Goal: Transaction & Acquisition: Obtain resource

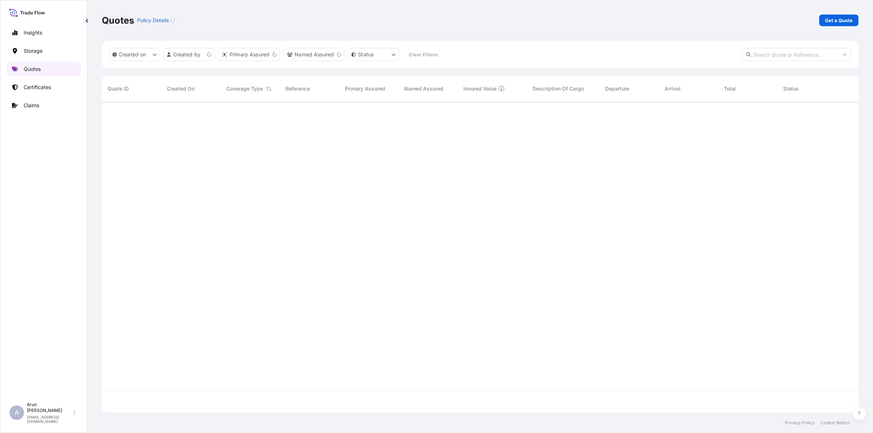
scroll to position [308, 750]
click at [852, 17] on p "Get a Quote" at bounding box center [839, 20] width 28 height 7
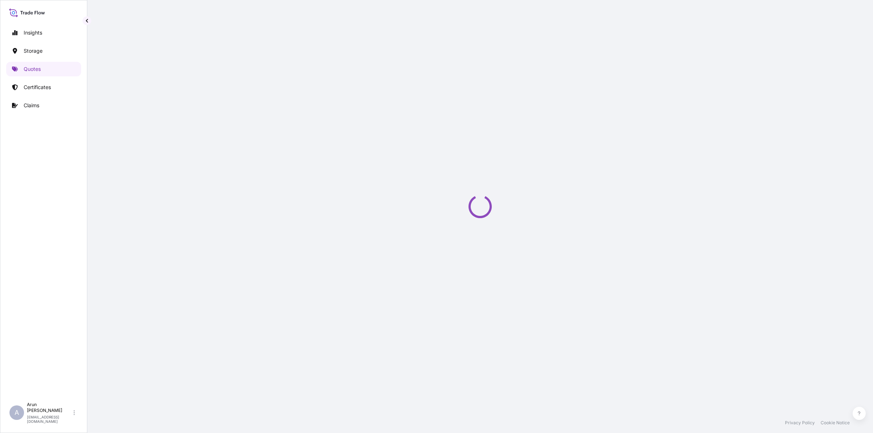
select select "Road / [GEOGRAPHIC_DATA]"
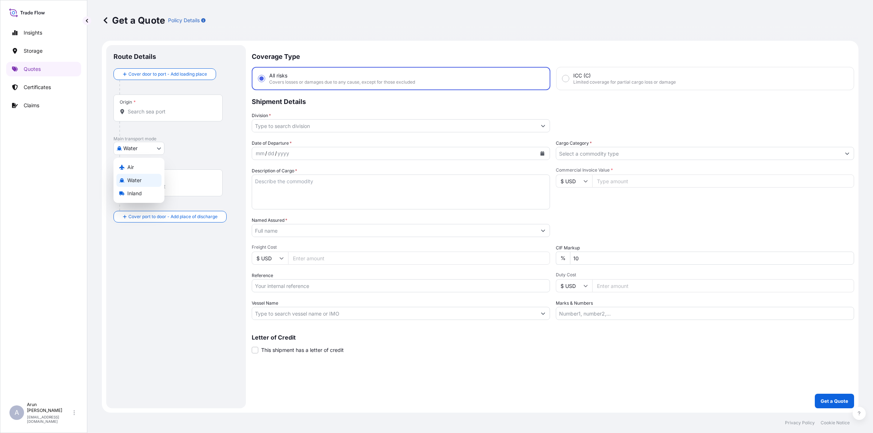
click at [130, 148] on body "Insights Storage Quotes Certificates Claims A [PERSON_NAME] [PERSON_NAME][EMAIL…" at bounding box center [436, 216] width 873 height 433
click at [134, 168] on div "Air" at bounding box center [138, 167] width 45 height 13
select select "Air"
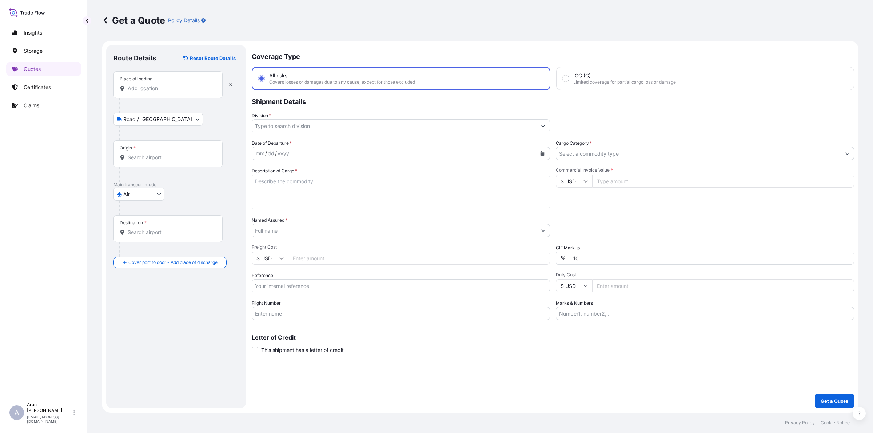
click at [164, 90] on input "Place of loading" at bounding box center [171, 88] width 86 height 7
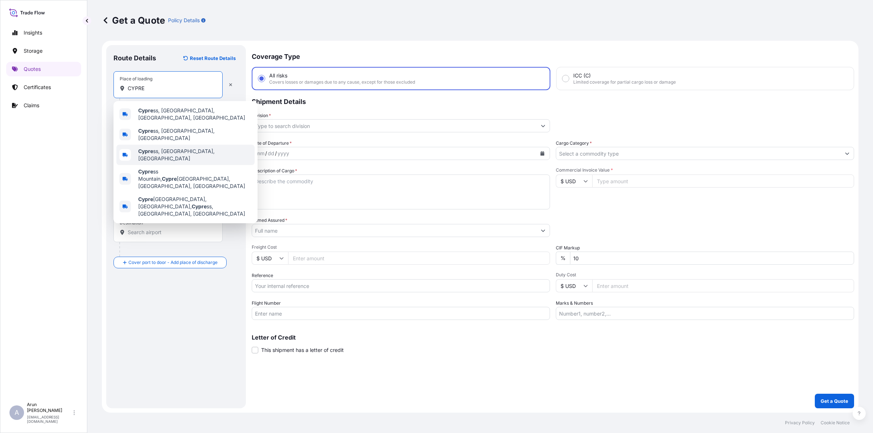
click at [164, 145] on div "Cypre ss, [GEOGRAPHIC_DATA], [GEOGRAPHIC_DATA]" at bounding box center [185, 155] width 138 height 20
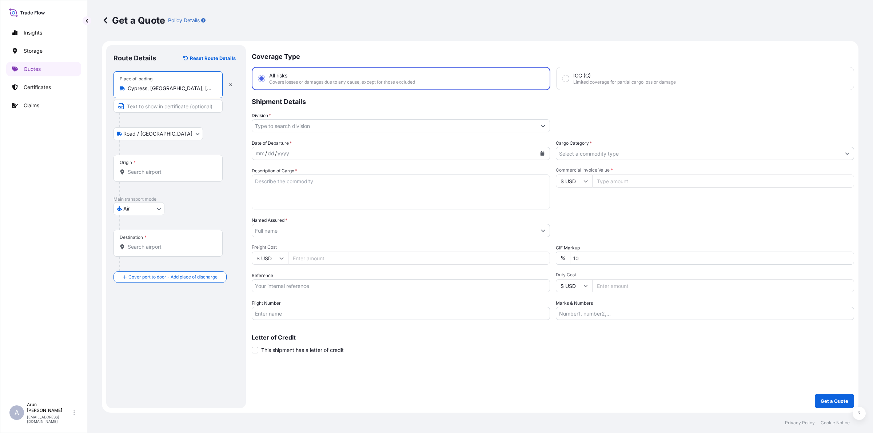
type input "Cypress, [GEOGRAPHIC_DATA], [GEOGRAPHIC_DATA]"
click at [156, 106] on input "Text to appear on certificate" at bounding box center [168, 106] width 109 height 13
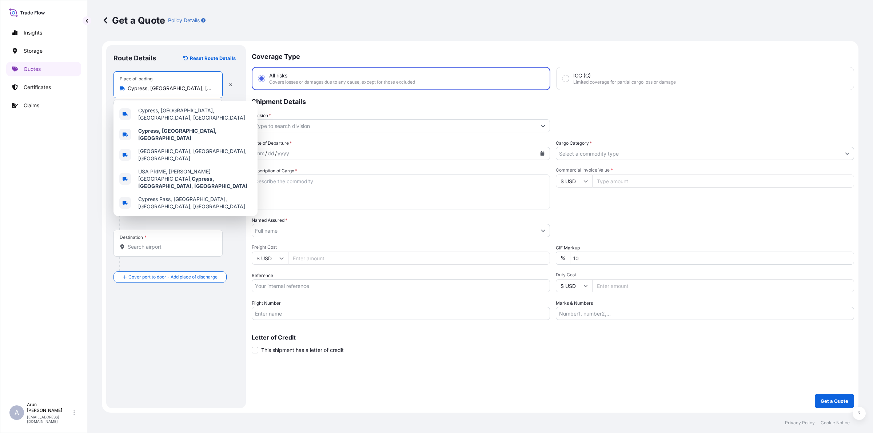
drag, startPoint x: 128, startPoint y: 88, endPoint x: 173, endPoint y: 90, distance: 45.5
click at [173, 90] on input "Cypress, [GEOGRAPHIC_DATA], [GEOGRAPHIC_DATA]" at bounding box center [171, 88] width 86 height 7
click at [138, 132] on b "Cypress, [GEOGRAPHIC_DATA], [GEOGRAPHIC_DATA]" at bounding box center [177, 134] width 79 height 13
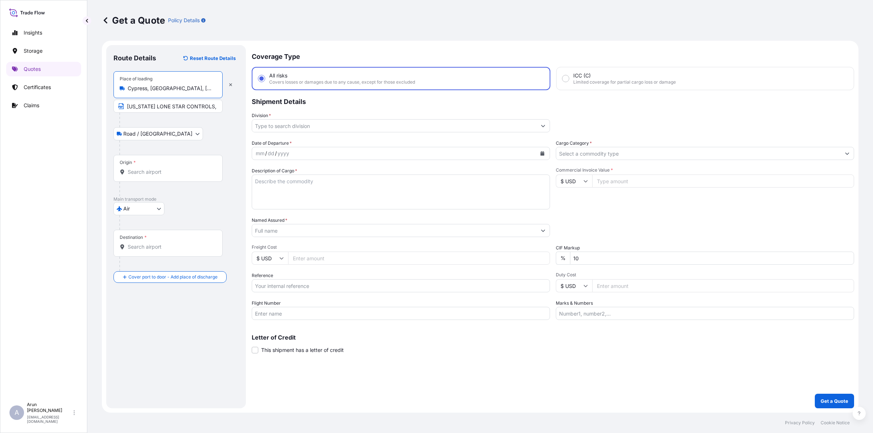
click at [210, 110] on input "[US_STATE] LONE STAR CONTROLS," at bounding box center [168, 106] width 109 height 13
paste input "Cypress, [GEOGRAPHIC_DATA], [GEOGRAPHIC_DATA]"
type input "[US_STATE] LONE STAR CONTROLS, Cypress, [GEOGRAPHIC_DATA], [GEOGRAPHIC_DATA]"
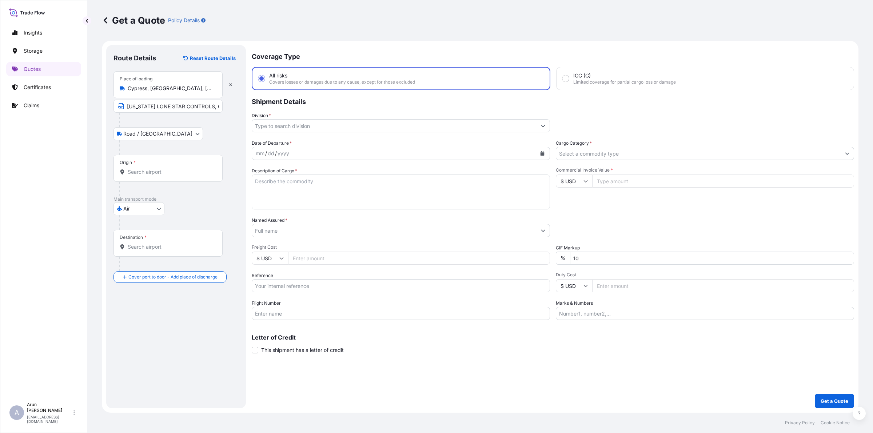
click at [178, 166] on div "Origin *" at bounding box center [168, 168] width 109 height 27
click at [178, 169] on input "Origin *" at bounding box center [171, 172] width 86 height 7
drag, startPoint x: 144, startPoint y: 170, endPoint x: 119, endPoint y: 175, distance: 25.6
click at [120, 175] on div "[US_STATE]" at bounding box center [168, 172] width 97 height 7
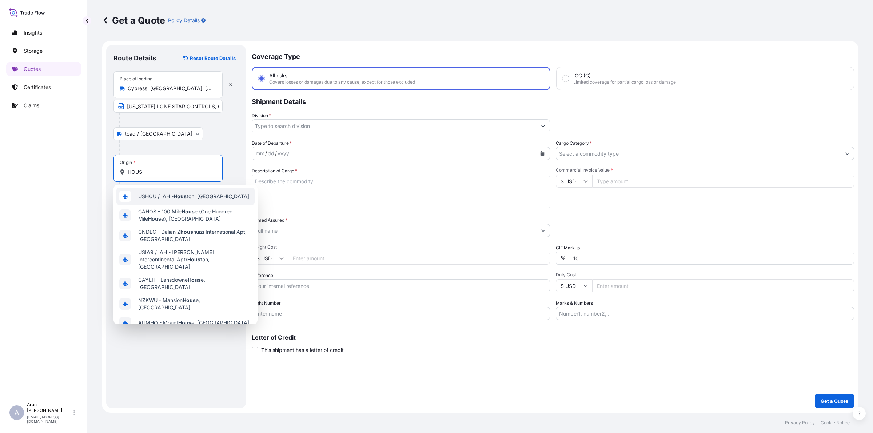
click at [165, 198] on span "USHOU / IAH - Hous ton, [GEOGRAPHIC_DATA]" at bounding box center [193, 196] width 111 height 7
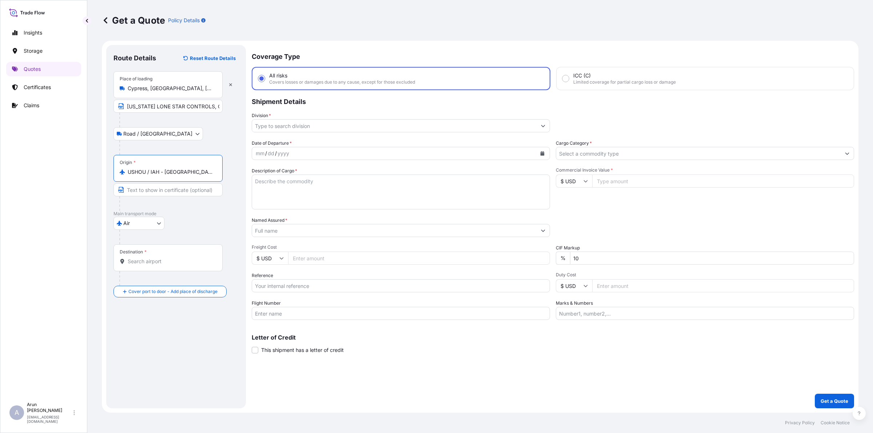
type input "USHOU / IAH - [GEOGRAPHIC_DATA], [GEOGRAPHIC_DATA]"
click at [158, 259] on input "Destination *" at bounding box center [171, 261] width 86 height 7
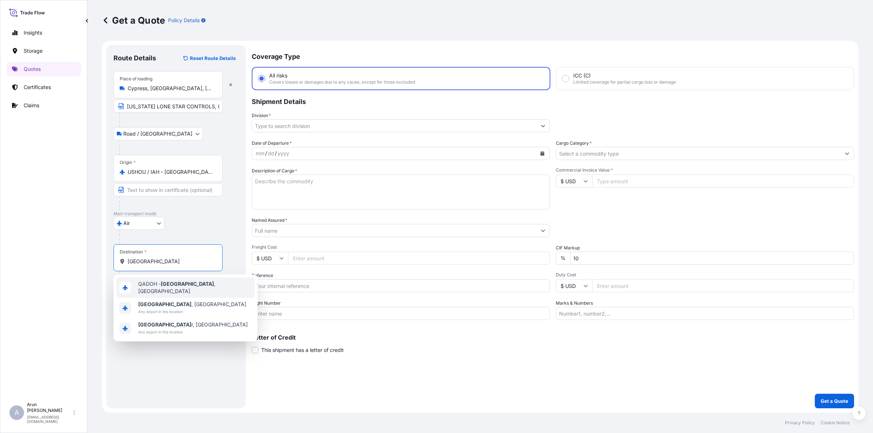
click at [163, 293] on div "QADOH - [GEOGRAPHIC_DATA] , [GEOGRAPHIC_DATA]" at bounding box center [185, 288] width 138 height 20
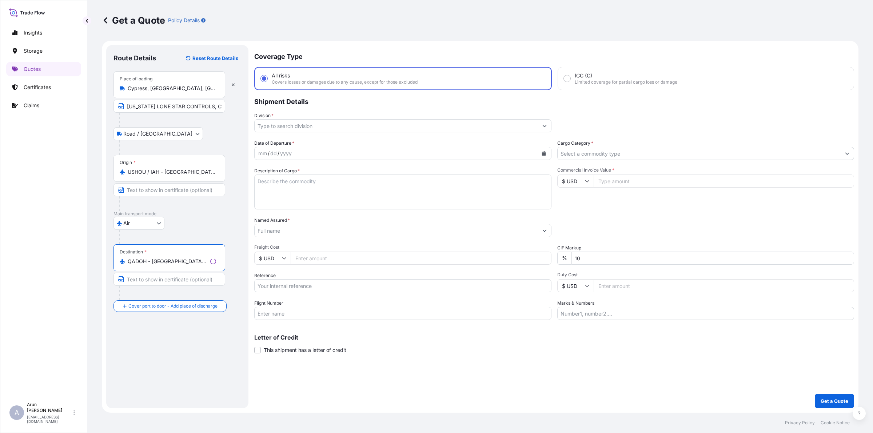
type input "QADOH - [GEOGRAPHIC_DATA], [GEOGRAPHIC_DATA]"
click at [309, 128] on input "Division *" at bounding box center [397, 125] width 284 height 13
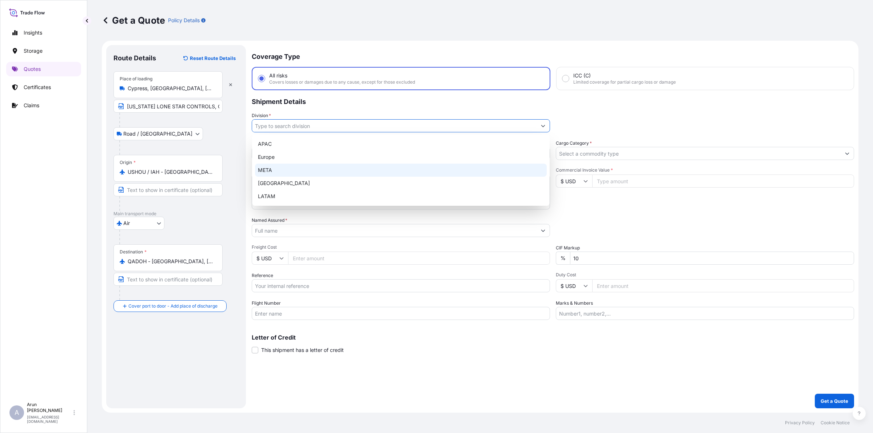
click at [289, 170] on div "META" at bounding box center [401, 170] width 292 height 13
type input "META"
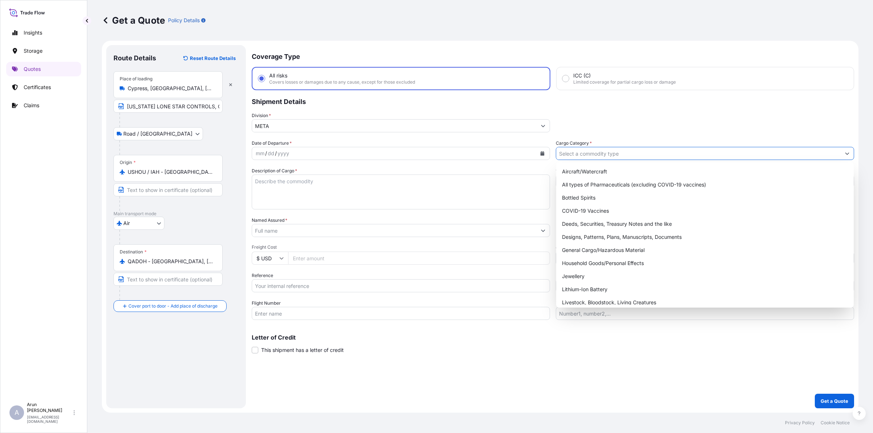
click at [574, 153] on input "Cargo Category *" at bounding box center [698, 153] width 285 height 13
click at [573, 252] on div "General Cargo/Hazardous Material" at bounding box center [705, 250] width 292 height 13
type input "General Cargo/Hazardous Material"
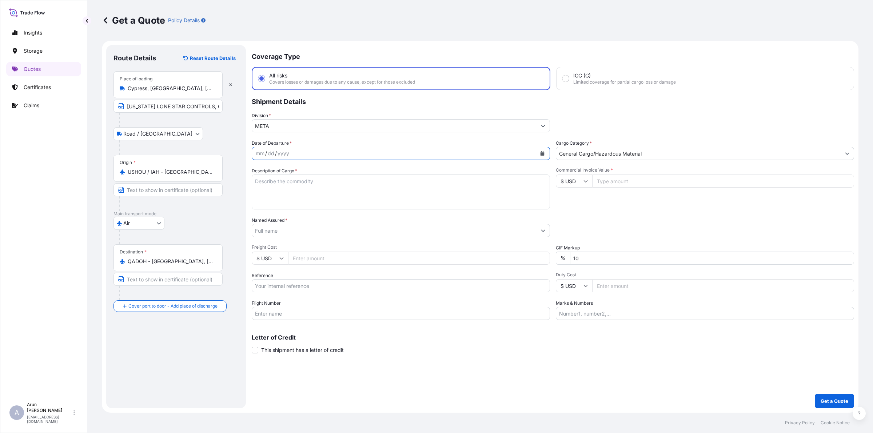
click at [542, 156] on button "Calendar" at bounding box center [543, 154] width 12 height 12
click at [306, 254] on div "27" at bounding box center [306, 255] width 13 height 13
click at [329, 193] on textarea "Description of Cargo *" at bounding box center [401, 192] width 298 height 35
type textarea "TERM BD, ANALOG OUT PN: IS200TBAOH1C"
click at [337, 234] on input "Named Assured *" at bounding box center [394, 230] width 285 height 13
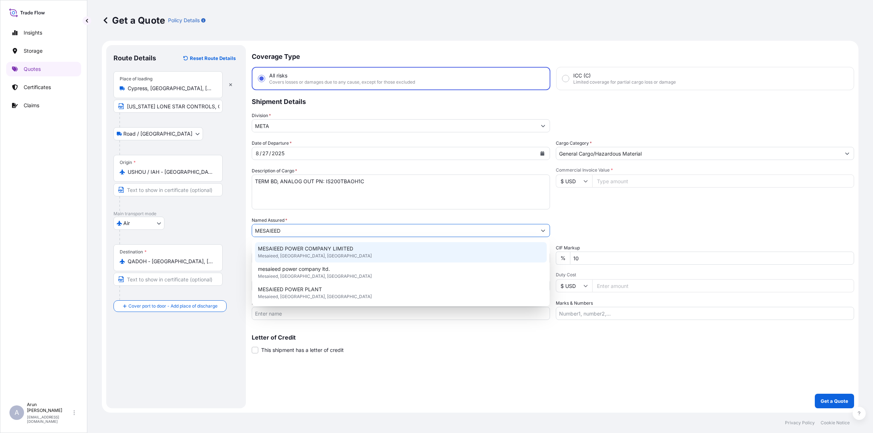
click at [317, 247] on span "MESAIEED POWER COMPANY LIMITED" at bounding box center [305, 248] width 95 height 7
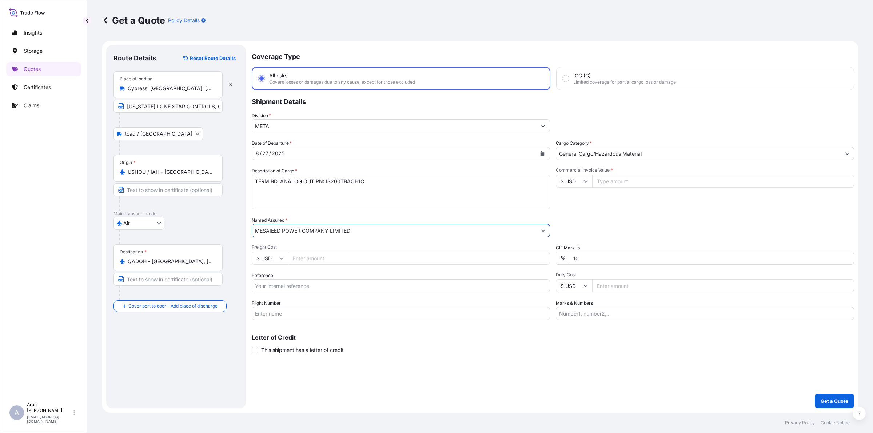
type input "MESAIEED POWER COMPANY LIMITED"
click at [309, 260] on input "Freight Cost" at bounding box center [419, 258] width 262 height 13
type input "2660"
click at [282, 286] on input "Reference" at bounding box center [401, 286] width 298 height 13
type input "2482800423"
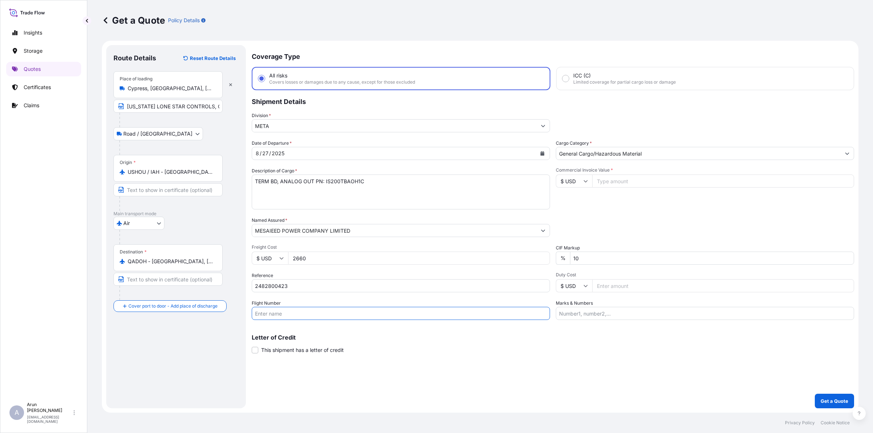
click at [290, 319] on input "Flight Number" at bounding box center [401, 313] width 298 height 13
type input "BY AIR"
click at [604, 183] on input "Commercial Invoice Value *" at bounding box center [723, 181] width 262 height 13
drag, startPoint x: 312, startPoint y: 255, endPoint x: 272, endPoint y: 267, distance: 42.0
click at [272, 267] on div "Date of Departure * [DATE] Cargo Category * General Cargo/Hazardous Material De…" at bounding box center [553, 230] width 603 height 181
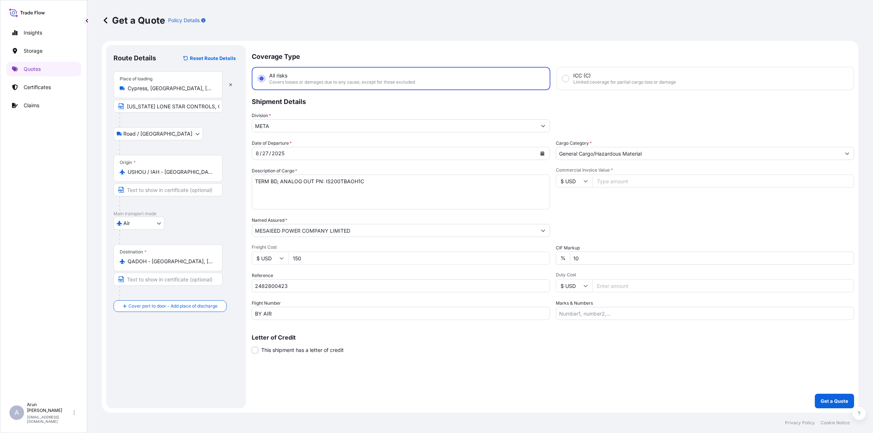
type input "150"
click at [630, 181] on input "Commercial Invoice Value *" at bounding box center [723, 181] width 262 height 13
type input "2660"
click at [621, 308] on input "Marks & Numbers" at bounding box center [705, 313] width 298 height 13
click at [624, 314] on input "INVOICE NO: 502 DATE: [DATE]" at bounding box center [705, 313] width 298 height 13
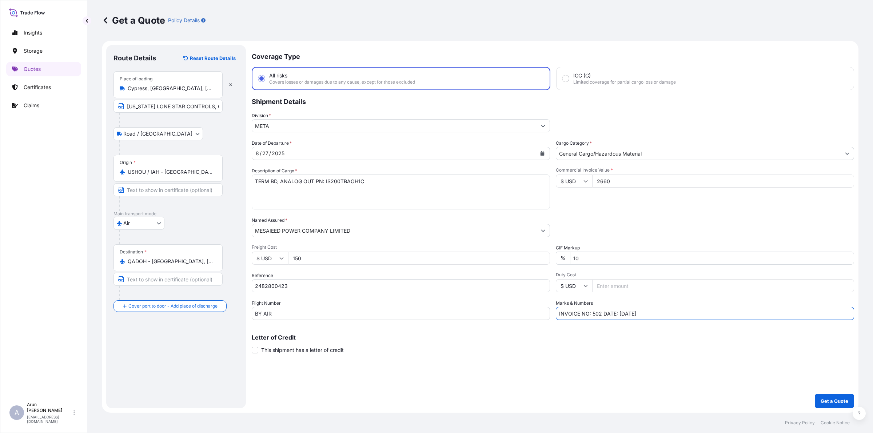
drag, startPoint x: 599, startPoint y: 312, endPoint x: 594, endPoint y: 310, distance: 5.3
click at [594, 310] on input "INVOICE NO: 502 DATE: [DATE]" at bounding box center [705, 313] width 298 height 13
drag, startPoint x: 600, startPoint y: 313, endPoint x: 593, endPoint y: 312, distance: 6.8
click at [593, 312] on input "INVOICE NO: 502 DATE: [DATE]" at bounding box center [705, 313] width 298 height 13
click at [696, 312] on input "INVOICE NO: LSC4500027270 DATE: [DATE]" at bounding box center [705, 313] width 298 height 13
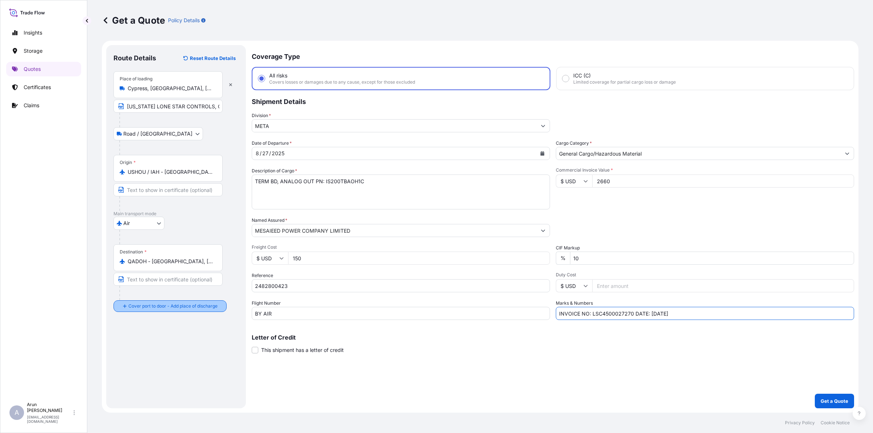
type input "INVOICE NO: LSC4500027270 DATE: [DATE]"
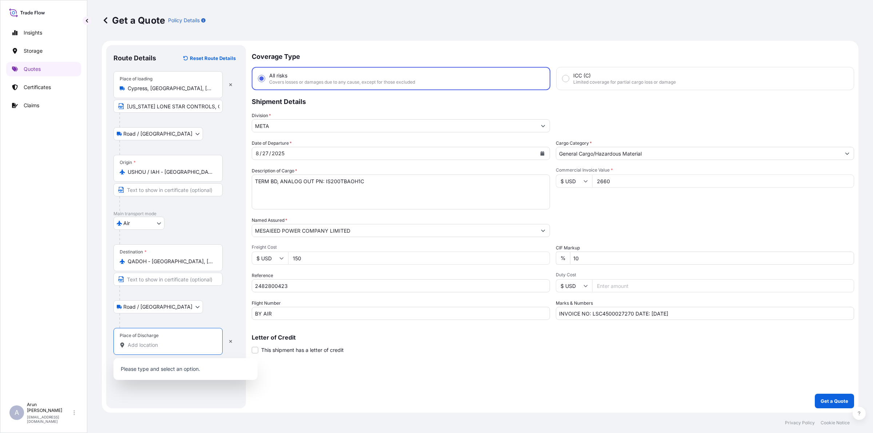
click at [154, 346] on input "Place of Discharge" at bounding box center [171, 345] width 86 height 7
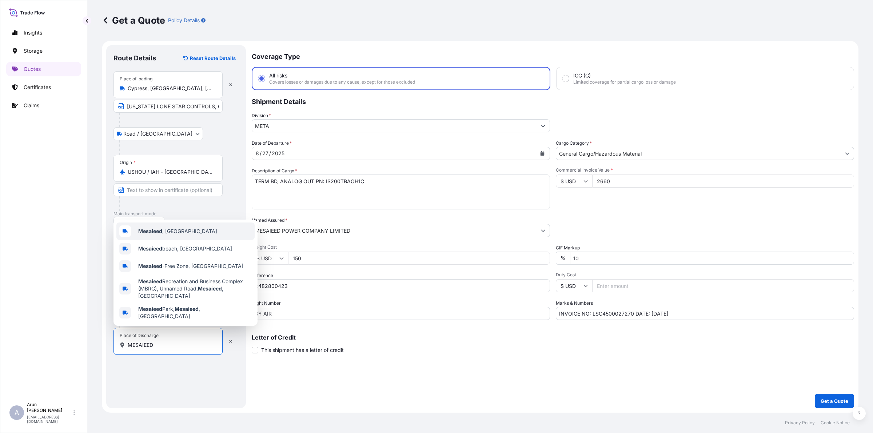
click at [168, 240] on div "Mesaieed , [GEOGRAPHIC_DATA]" at bounding box center [185, 231] width 138 height 17
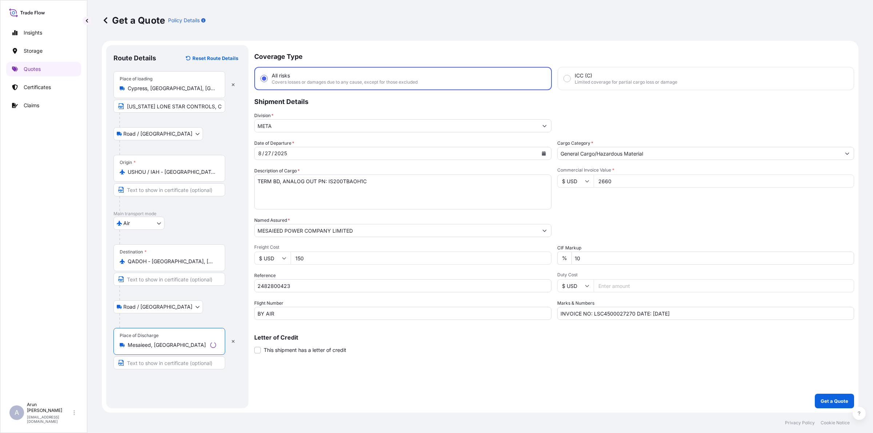
type input "Mesaieed, [GEOGRAPHIC_DATA]"
click at [171, 361] on input "Text to appear on certificate" at bounding box center [170, 363] width 112 height 13
type input "MESAIEED POWER COMPANY LIMITED, [GEOGRAPHIC_DATA], [GEOGRAPHIC_DATA]"
click at [829, 401] on p "Get a Quote" at bounding box center [835, 401] width 28 height 7
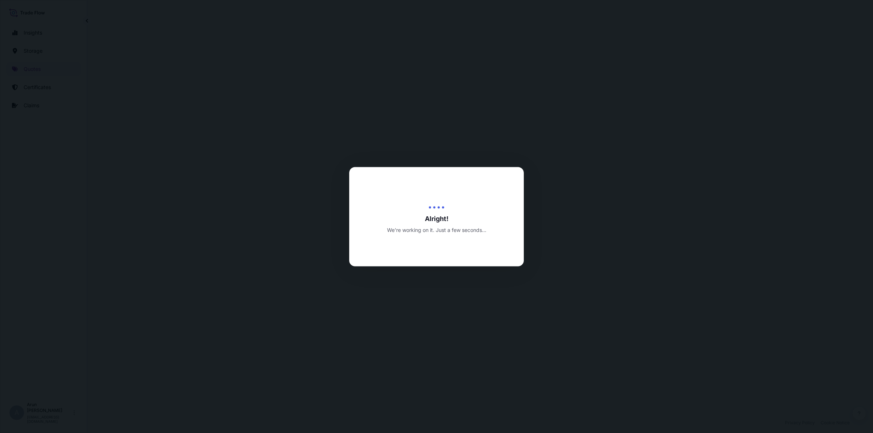
select select "Road / [GEOGRAPHIC_DATA]"
select select "Air"
select select "Road / [GEOGRAPHIC_DATA]"
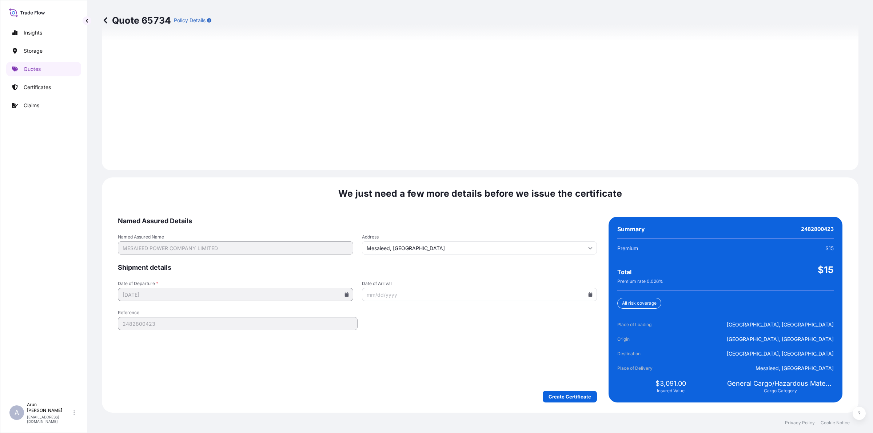
scroll to position [1006, 0]
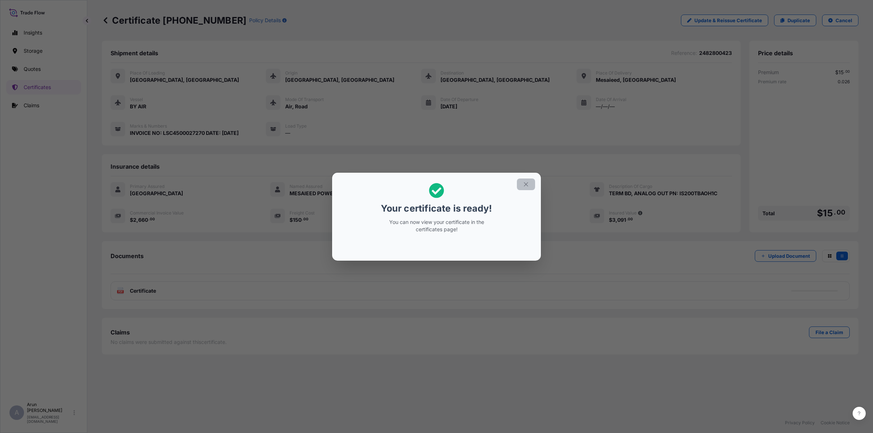
click at [519, 178] on section "Your certificate is ready! You can now view your certificate in the certificate…" at bounding box center [436, 217] width 209 height 88
click at [526, 176] on section "Your certificate is ready! You can now view your certificate in the certificate…" at bounding box center [436, 217] width 209 height 88
click at [525, 185] on icon "button" at bounding box center [526, 184] width 4 height 4
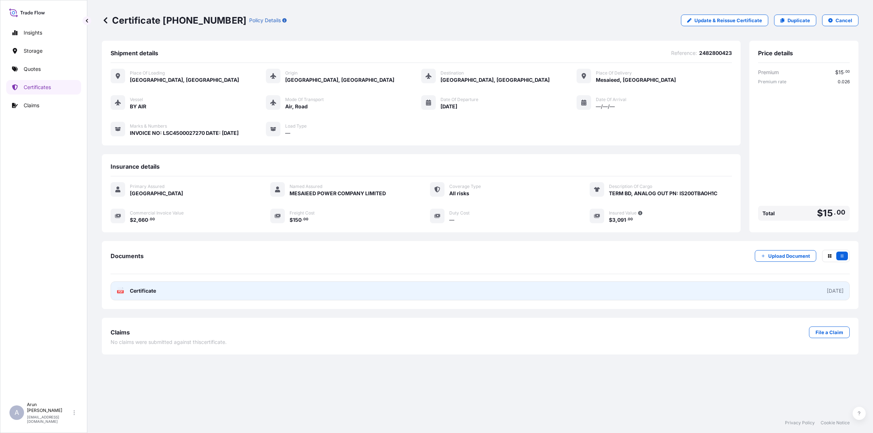
click at [186, 294] on link "PDF Certificate [DATE]" at bounding box center [481, 291] width 740 height 19
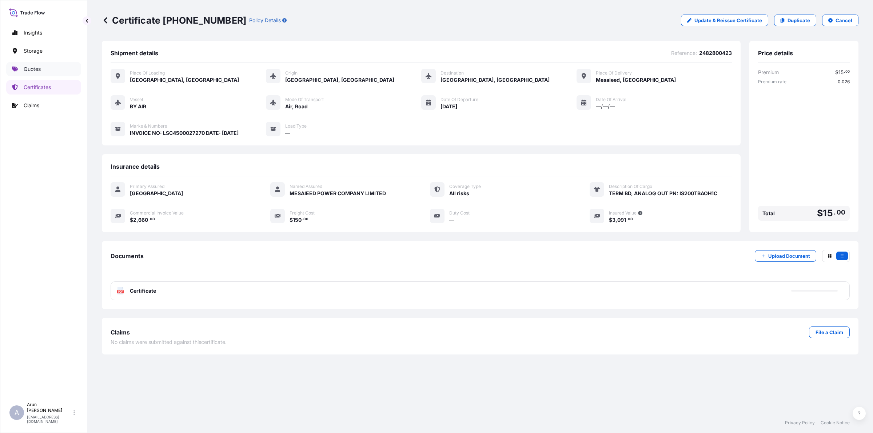
click at [29, 71] on p "Quotes" at bounding box center [32, 69] width 17 height 7
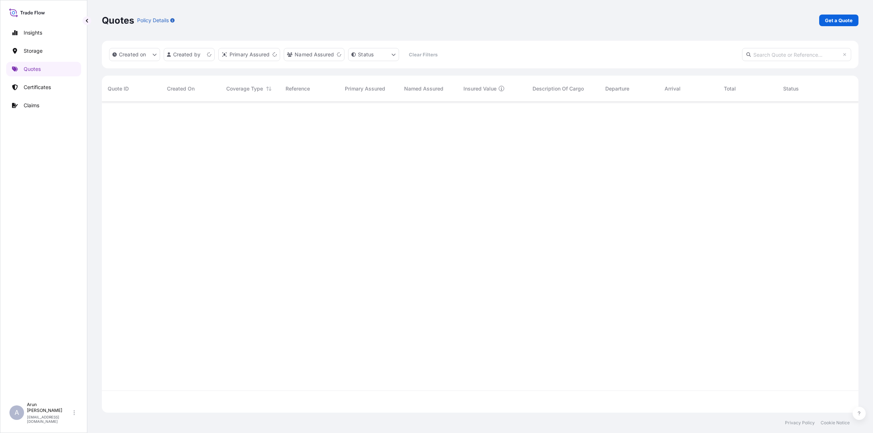
scroll to position [308, 750]
click at [839, 17] on p "Get a Quote" at bounding box center [839, 20] width 28 height 7
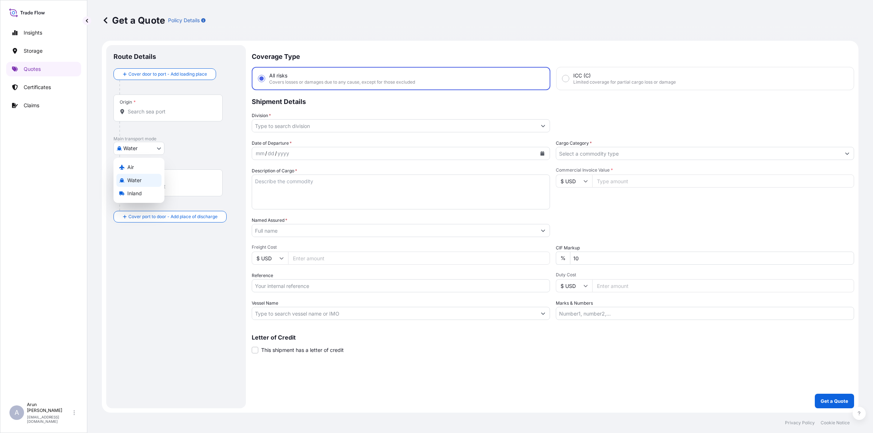
click at [159, 144] on body "Insights Storage Quotes Certificates Claims A [PERSON_NAME] [PERSON_NAME][EMAIL…" at bounding box center [436, 216] width 873 height 433
click at [128, 169] on span "Air" at bounding box center [130, 167] width 7 height 7
select select "Air"
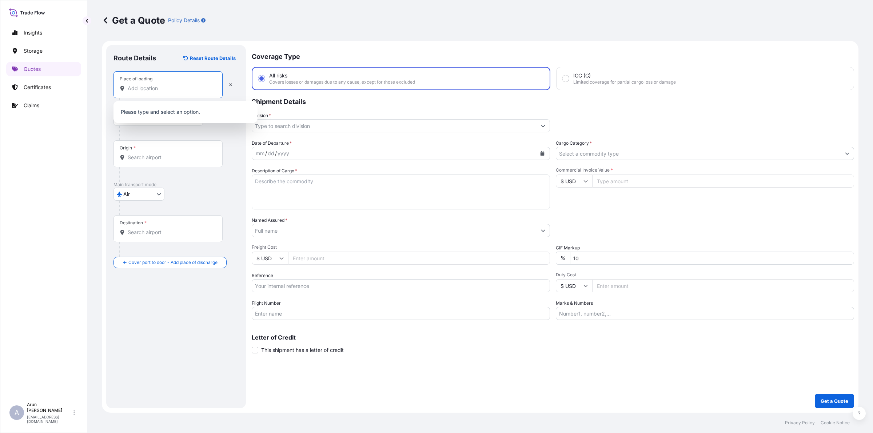
click at [157, 91] on input "Place of loading" at bounding box center [171, 88] width 86 height 7
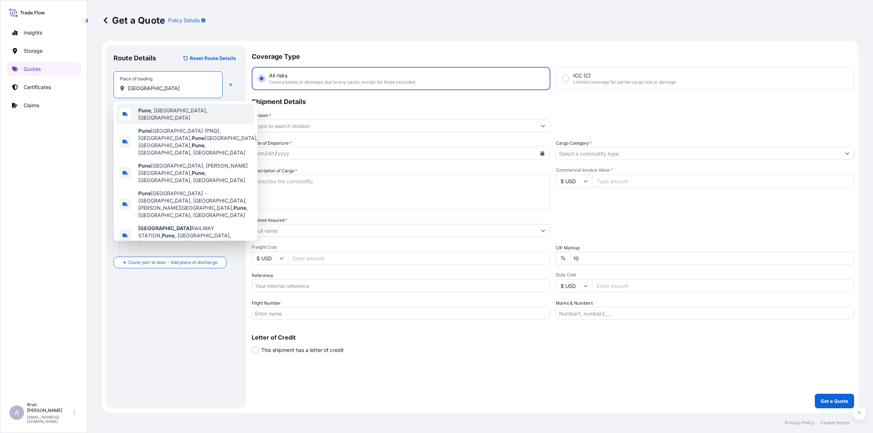
click at [172, 113] on span "[GEOGRAPHIC_DATA] , [GEOGRAPHIC_DATA], [GEOGRAPHIC_DATA]" at bounding box center [195, 114] width 114 height 15
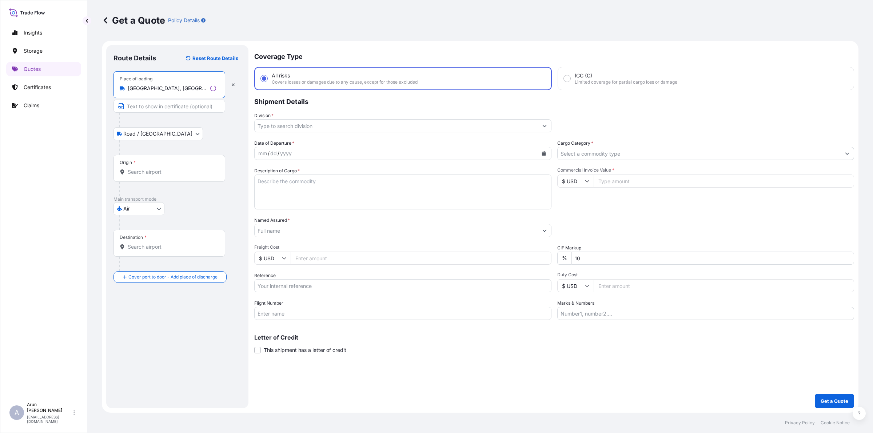
type input "[GEOGRAPHIC_DATA], [GEOGRAPHIC_DATA], [GEOGRAPHIC_DATA]"
click at [141, 107] on input "Text to appear on certificate" at bounding box center [168, 106] width 109 height 13
drag, startPoint x: 127, startPoint y: 86, endPoint x: 201, endPoint y: 85, distance: 74.6
click at [201, 85] on div "[GEOGRAPHIC_DATA], [GEOGRAPHIC_DATA], [GEOGRAPHIC_DATA]" at bounding box center [168, 88] width 97 height 7
click at [201, 85] on input "[GEOGRAPHIC_DATA], [GEOGRAPHIC_DATA], [GEOGRAPHIC_DATA]" at bounding box center [171, 88] width 86 height 7
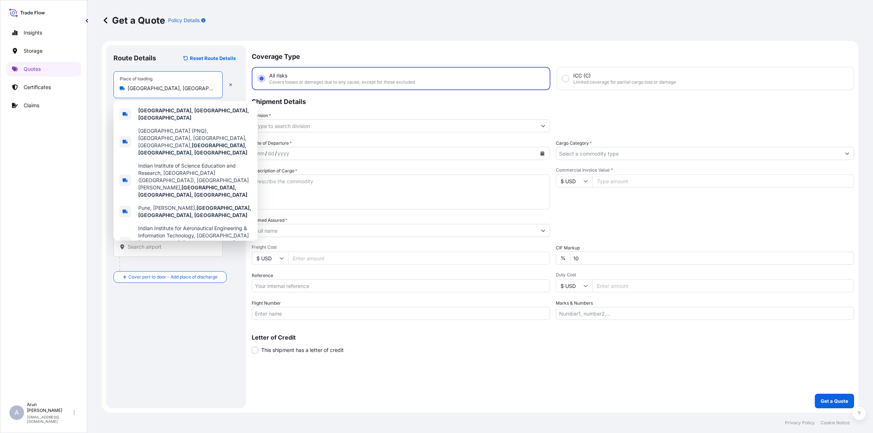
drag, startPoint x: 131, startPoint y: 86, endPoint x: 148, endPoint y: 86, distance: 16.4
click at [148, 86] on input "[GEOGRAPHIC_DATA], [GEOGRAPHIC_DATA], [GEOGRAPHIC_DATA]" at bounding box center [171, 88] width 86 height 7
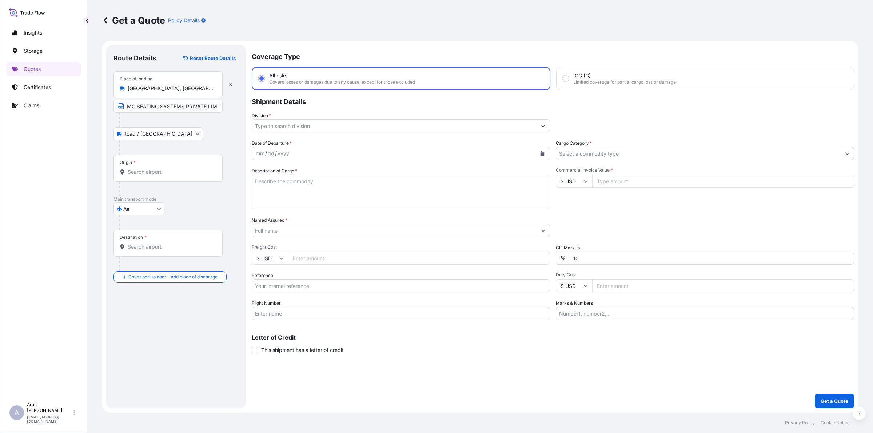
drag, startPoint x: 126, startPoint y: 88, endPoint x: 193, endPoint y: 90, distance: 67.3
click at [193, 90] on div "[GEOGRAPHIC_DATA], [GEOGRAPHIC_DATA], [GEOGRAPHIC_DATA]" at bounding box center [168, 88] width 97 height 7
click at [193, 90] on input "[GEOGRAPHIC_DATA], [GEOGRAPHIC_DATA], [GEOGRAPHIC_DATA]" at bounding box center [171, 88] width 86 height 7
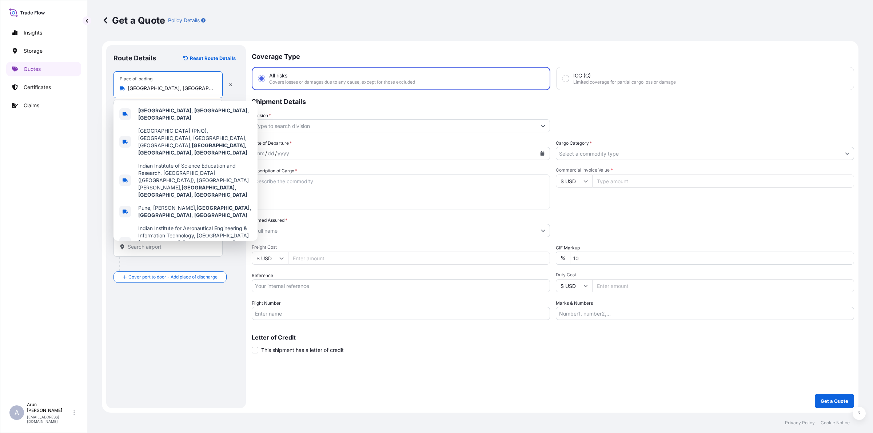
drag, startPoint x: 187, startPoint y: 88, endPoint x: 123, endPoint y: 89, distance: 64.8
click at [123, 89] on div "[GEOGRAPHIC_DATA], [GEOGRAPHIC_DATA], [GEOGRAPHIC_DATA]" at bounding box center [168, 88] width 97 height 7
click at [169, 108] on span "[GEOGRAPHIC_DATA], [GEOGRAPHIC_DATA], [GEOGRAPHIC_DATA]" at bounding box center [195, 114] width 114 height 15
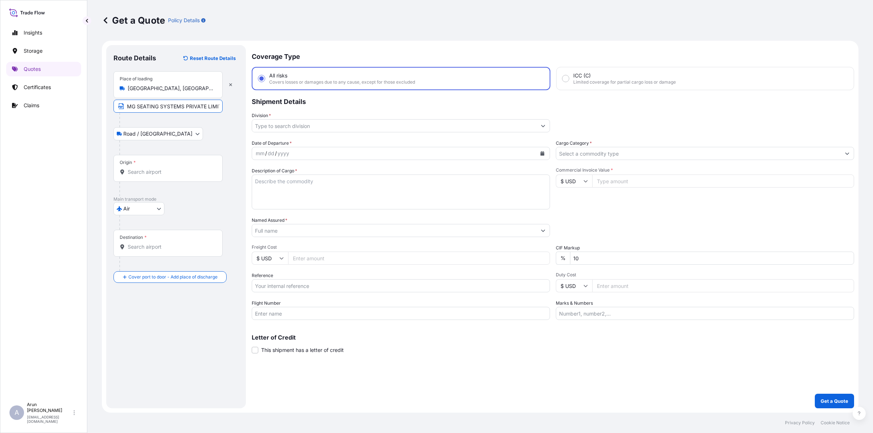
click at [215, 103] on input "MG SEATING SYSTEMS PRIVATE LIMITED," at bounding box center [168, 106] width 109 height 13
paste input "[GEOGRAPHIC_DATA], [GEOGRAPHIC_DATA], [GEOGRAPHIC_DATA]"
type input "MG SEATING SYSTEMS PRIVATE LIMITED, [GEOGRAPHIC_DATA], [GEOGRAPHIC_DATA], [GEOG…"
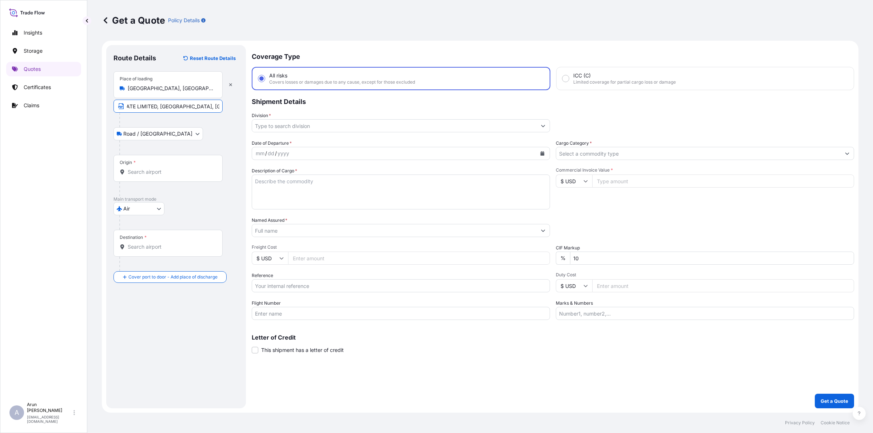
scroll to position [0, 0]
click at [179, 167] on div "Origin *" at bounding box center [168, 168] width 109 height 27
click at [179, 169] on input "Origin *" at bounding box center [171, 172] width 86 height 7
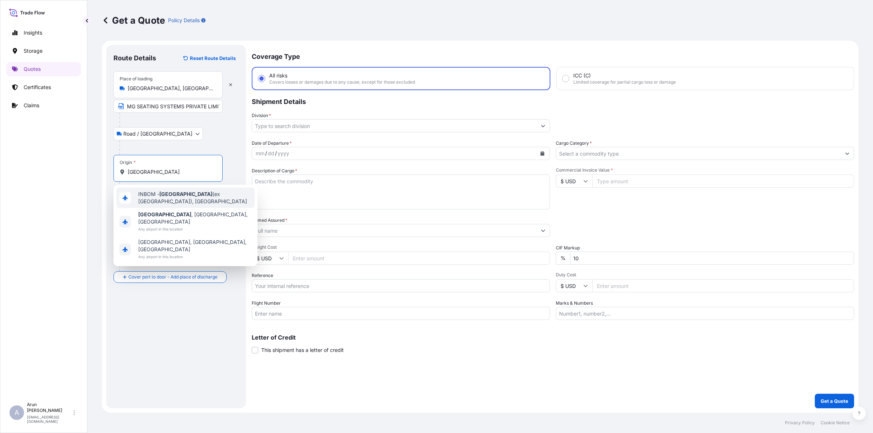
click at [137, 198] on div "INBOM - [GEOGRAPHIC_DATA] (ex [GEOGRAPHIC_DATA]), [GEOGRAPHIC_DATA]" at bounding box center [185, 198] width 138 height 20
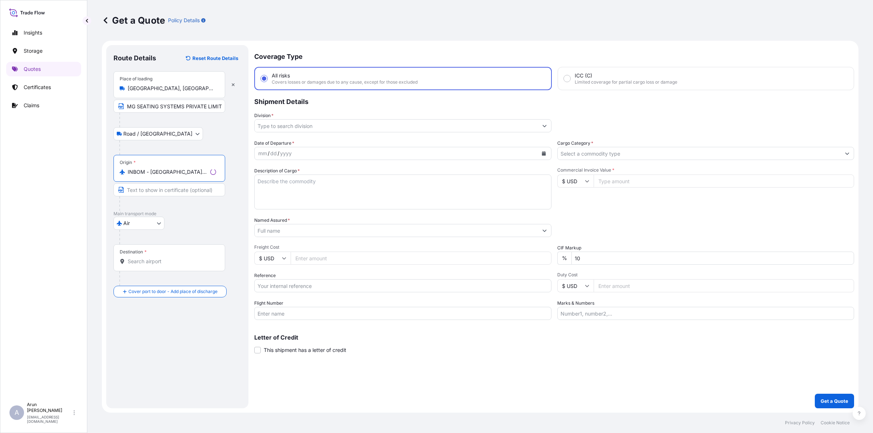
type input "INBOM - [GEOGRAPHIC_DATA] (ex [GEOGRAPHIC_DATA]), [GEOGRAPHIC_DATA]"
click at [137, 258] on input "Destination *" at bounding box center [172, 261] width 88 height 7
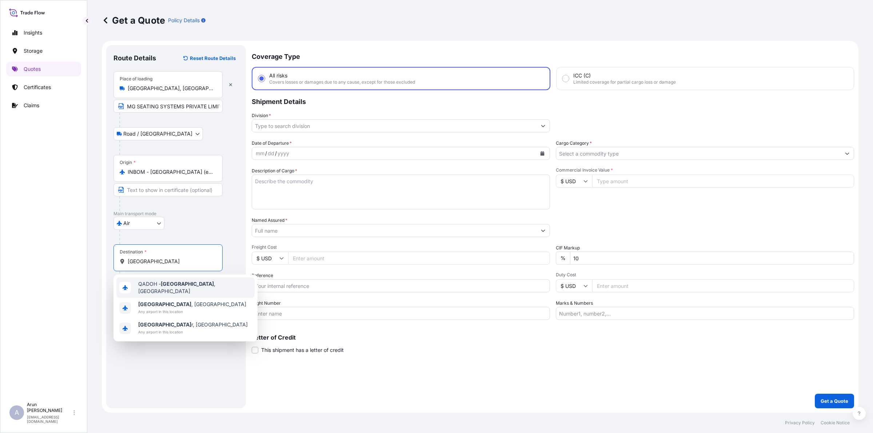
click at [144, 284] on span "QADOH - [GEOGRAPHIC_DATA] , [GEOGRAPHIC_DATA]" at bounding box center [195, 288] width 114 height 15
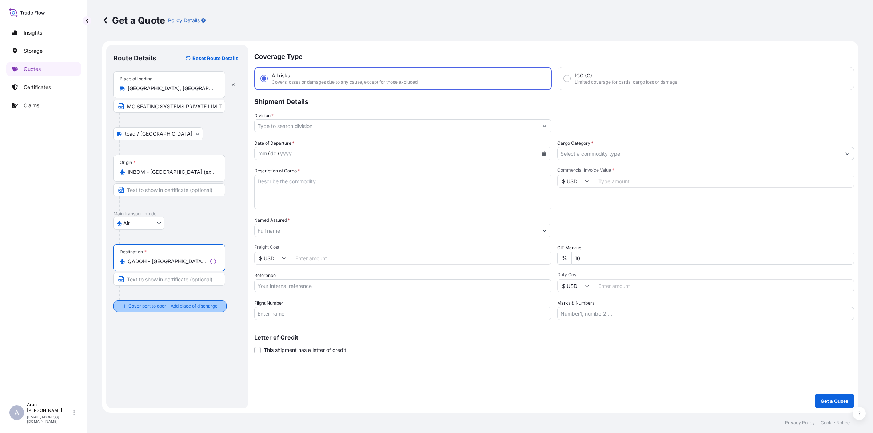
type input "QADOH - [GEOGRAPHIC_DATA], [GEOGRAPHIC_DATA]"
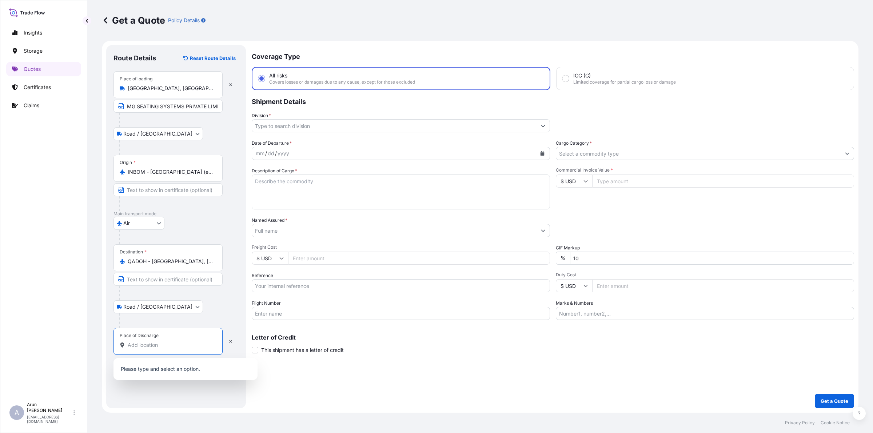
click at [156, 345] on input "Place of Discharge" at bounding box center [171, 345] width 86 height 7
type input "A"
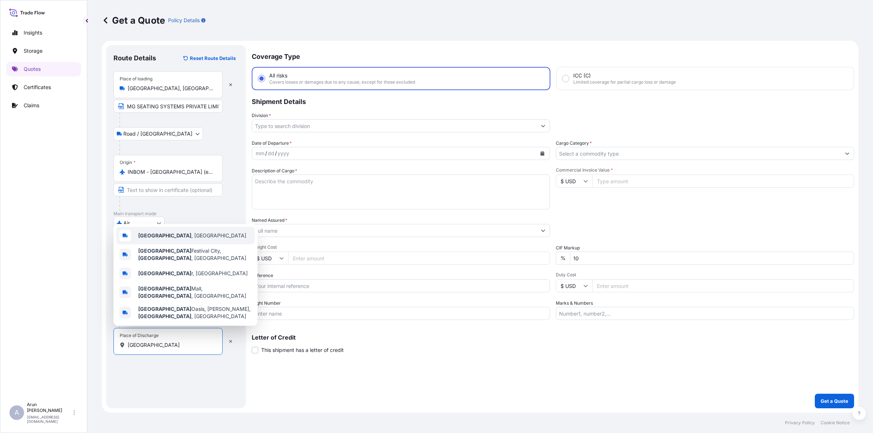
click at [154, 239] on span "[GEOGRAPHIC_DATA] , [GEOGRAPHIC_DATA]" at bounding box center [192, 235] width 108 height 7
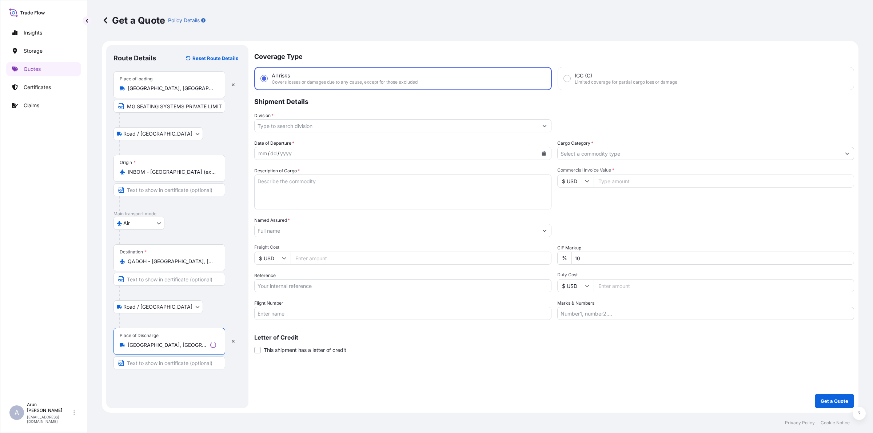
type input "[GEOGRAPHIC_DATA], [GEOGRAPHIC_DATA]"
click at [155, 362] on input "Text to appear on certificate" at bounding box center [170, 363] width 112 height 13
type input "[PERSON_NAME] MOTORS MANUFACTORY"
click at [176, 346] on input "[GEOGRAPHIC_DATA], [GEOGRAPHIC_DATA]" at bounding box center [171, 345] width 86 height 7
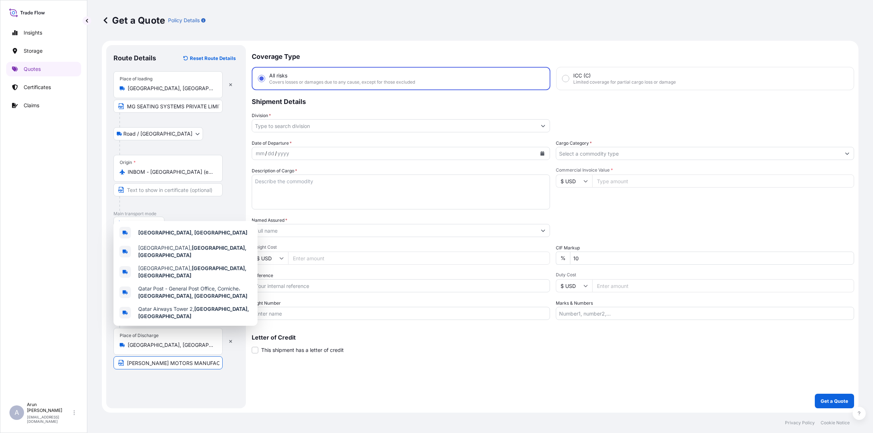
click at [148, 365] on input "[PERSON_NAME] MOTORS MANUFACTORY" at bounding box center [168, 363] width 109 height 13
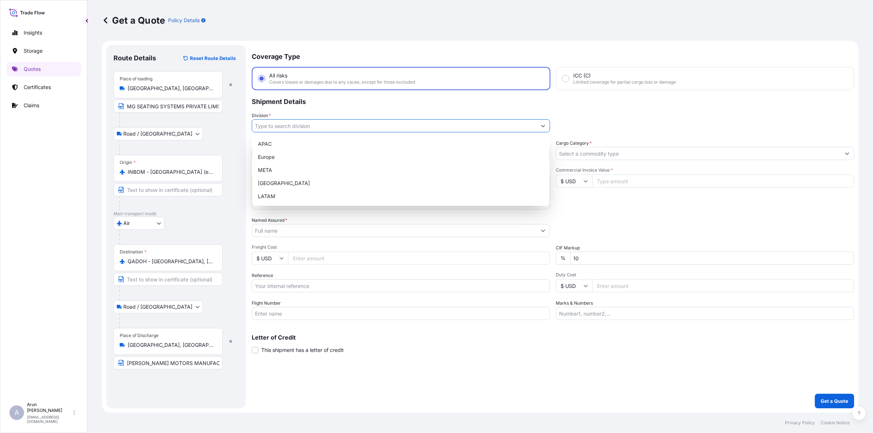
click at [296, 121] on input "Division *" at bounding box center [394, 125] width 285 height 13
click at [268, 164] on div "META" at bounding box center [401, 170] width 292 height 13
type input "META"
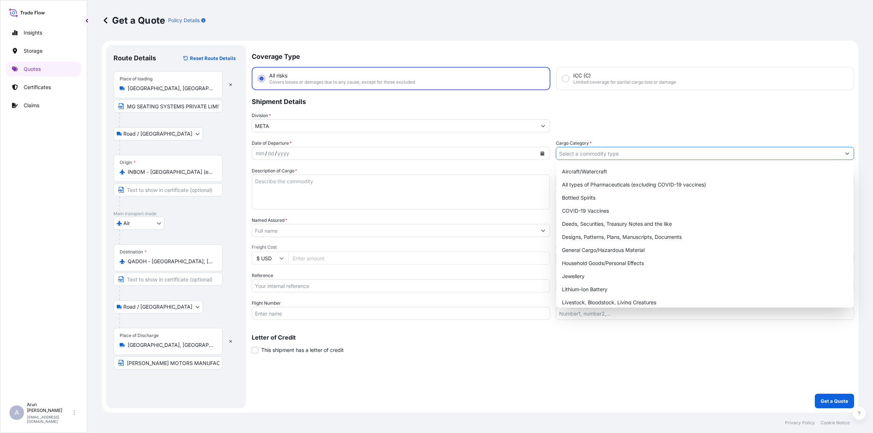
click at [575, 149] on input "Cargo Category *" at bounding box center [698, 153] width 285 height 13
click at [579, 252] on div "General Cargo/Hazardous Material" at bounding box center [705, 250] width 292 height 13
type input "General Cargo/Hazardous Material"
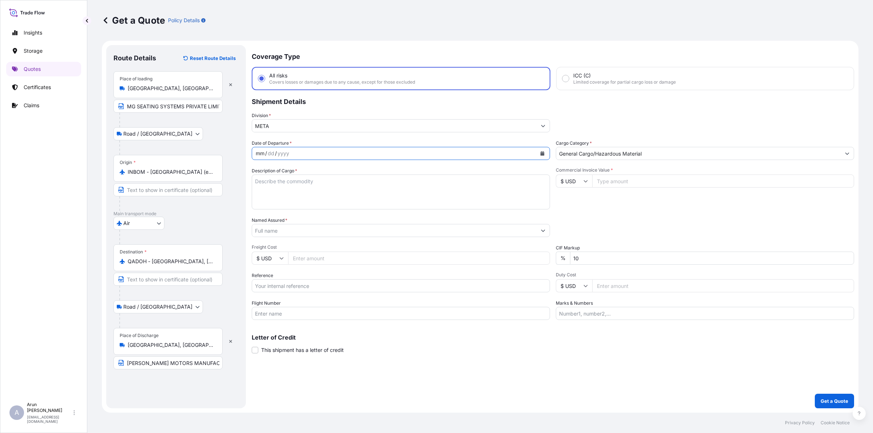
click at [343, 153] on div "mm / dd / yyyy" at bounding box center [394, 153] width 285 height 13
click at [543, 151] on icon "Calendar" at bounding box center [543, 153] width 4 height 4
click at [348, 172] on button "Next" at bounding box center [345, 174] width 16 height 12
click at [277, 199] on div "1" at bounding box center [278, 200] width 13 height 13
click at [275, 193] on textarea "Description of Cargo *" at bounding box center [401, 192] width 298 height 35
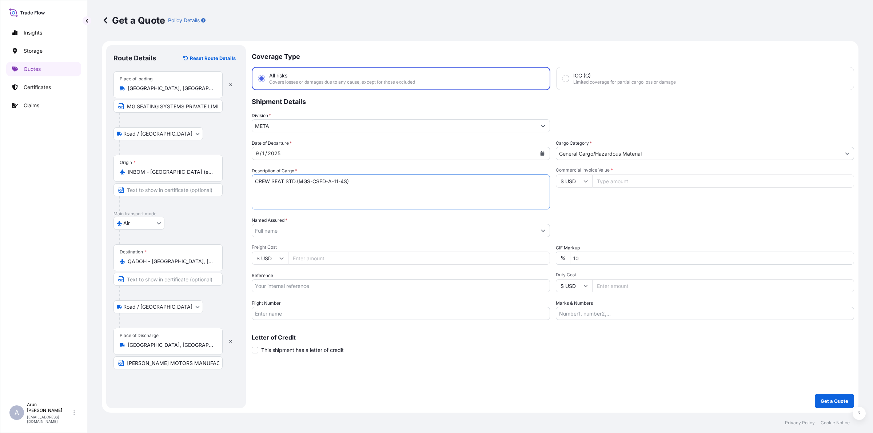
type textarea "CREW SEAT STD.(MGS-CSFD-A-11-4S)"
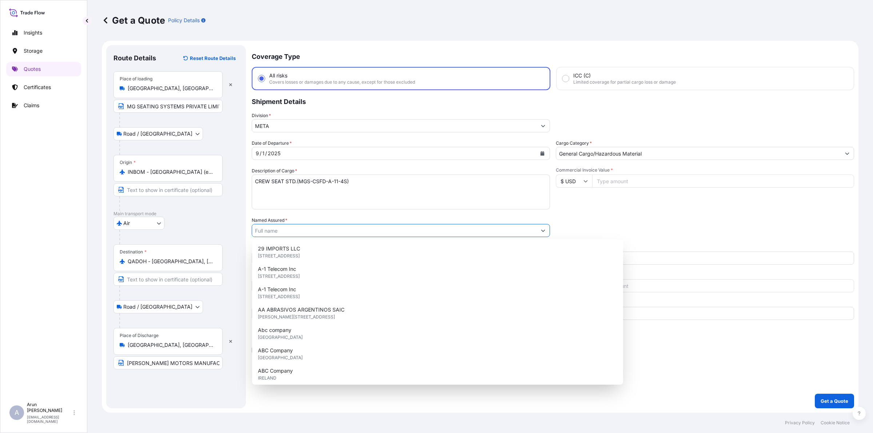
click at [285, 227] on input "Named Assured *" at bounding box center [394, 230] width 285 height 13
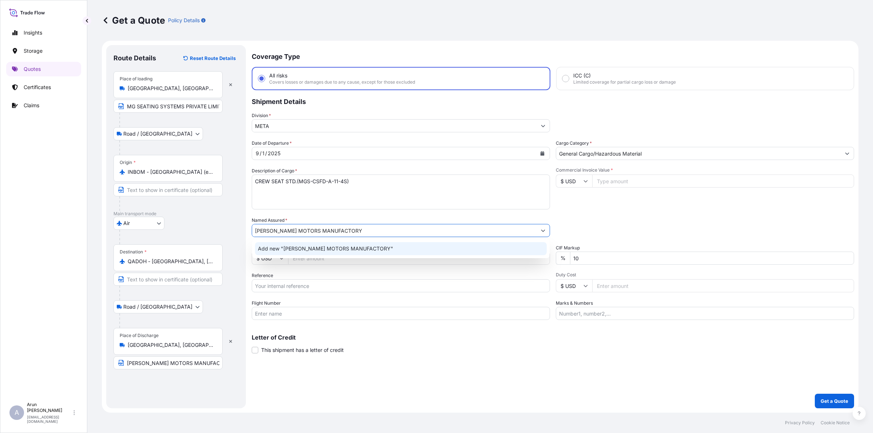
click at [321, 245] on div "Add new "[PERSON_NAME] MOTORS MANUFACTORY"" at bounding box center [401, 248] width 292 height 13
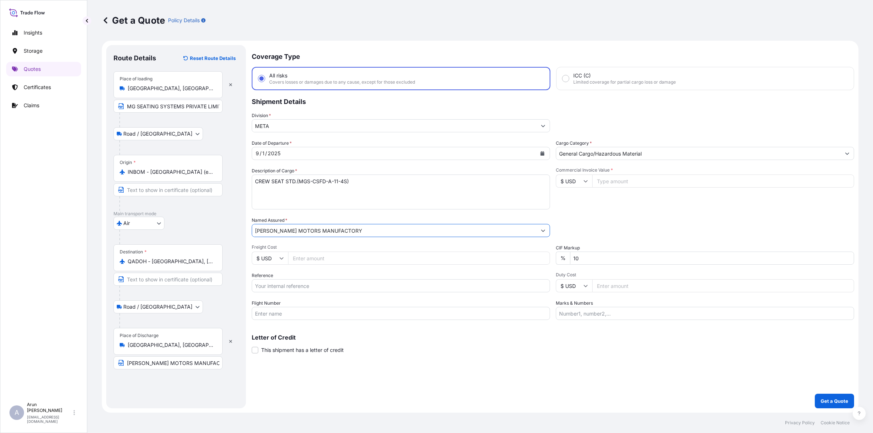
type input "[PERSON_NAME] MOTORS MANUFACTORY"
click at [322, 261] on input "Freight Cost" at bounding box center [419, 258] width 262 height 13
type input "1465"
click at [306, 285] on input "Reference" at bounding box center [401, 286] width 298 height 13
drag, startPoint x: 283, startPoint y: 288, endPoint x: 312, endPoint y: 288, distance: 29.5
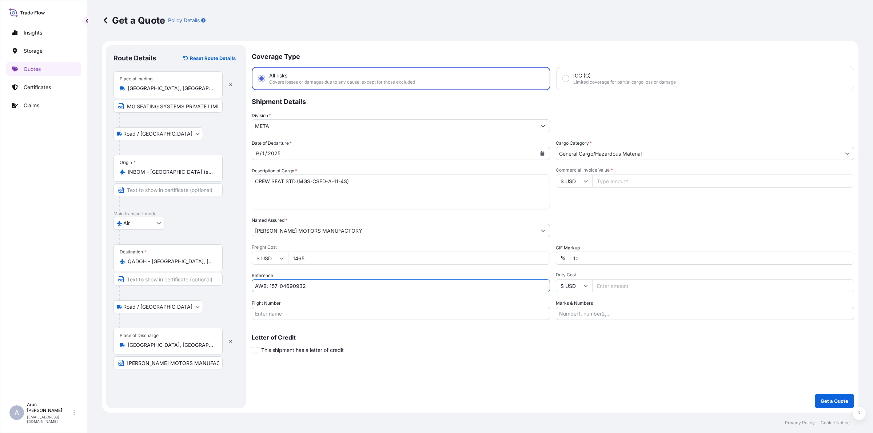
click at [312, 288] on input "AWB: 157-04690932" at bounding box center [401, 286] width 298 height 13
type input "AWB: 157-02323053"
click at [310, 309] on input "Flight Number" at bounding box center [401, 313] width 298 height 13
type input "BY AIR"
click at [613, 181] on input "Commercial Invoice Value *" at bounding box center [723, 181] width 262 height 13
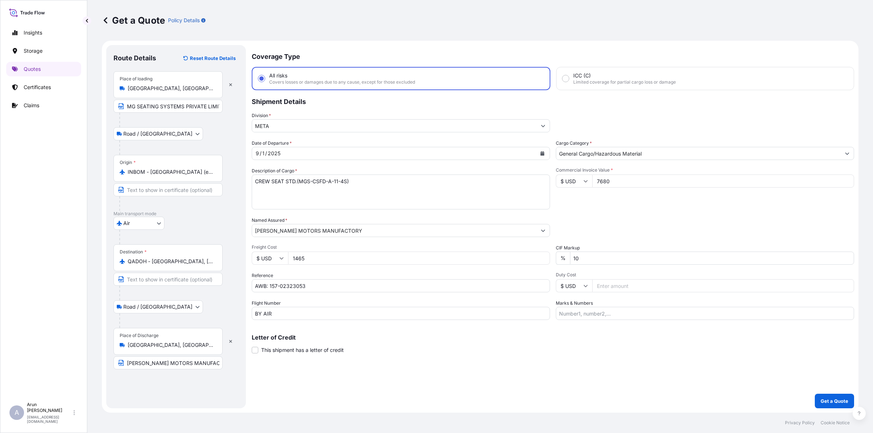
type input "7680"
click at [619, 313] on input "Marks & Numbers" at bounding box center [705, 313] width 298 height 13
drag, startPoint x: 592, startPoint y: 315, endPoint x: 601, endPoint y: 317, distance: 8.6
click at [601, 317] on input "INVOICE NO: 502 DATE: [DATE]" at bounding box center [705, 313] width 298 height 13
click at [649, 314] on input "INVOICE NO: SMW 01/FY26 DATE: [DATE]" at bounding box center [705, 313] width 298 height 13
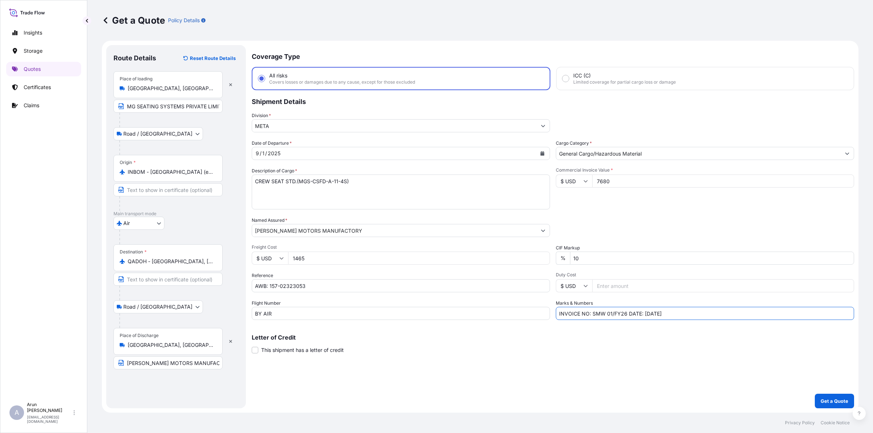
click at [709, 312] on input "INVOICE NO: SMW 01/FY26 DATE: [DATE]" at bounding box center [705, 313] width 298 height 13
click at [607, 314] on input "INVOICE NO: SMW 01/FY26 DATE: [DATE]" at bounding box center [705, 313] width 298 height 13
type input "INVOICE NO: SMW 01/FY26 DATE: [DATE]"
click at [835, 400] on p "Get a Quote" at bounding box center [835, 401] width 28 height 7
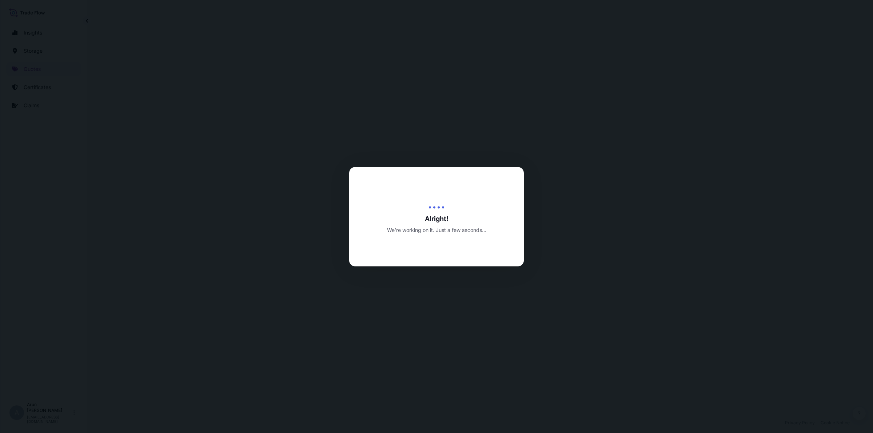
select select "Road / [GEOGRAPHIC_DATA]"
select select "Air"
select select "Road / [GEOGRAPHIC_DATA]"
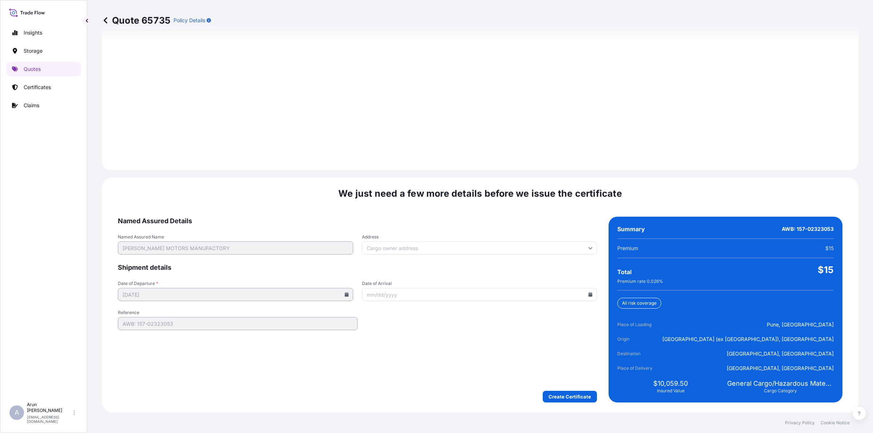
scroll to position [1006, 0]
click at [372, 248] on input "Address" at bounding box center [479, 248] width 235 height 13
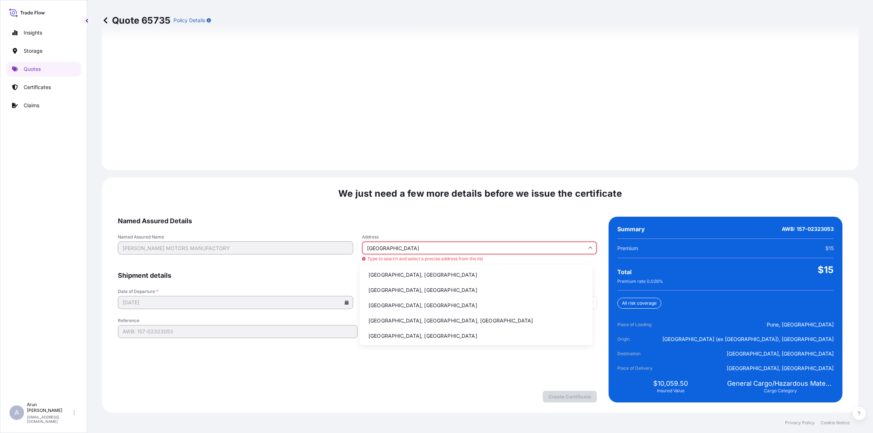
click at [389, 274] on li "[GEOGRAPHIC_DATA], [GEOGRAPHIC_DATA]" at bounding box center [476, 275] width 227 height 14
type input "[GEOGRAPHIC_DATA], [GEOGRAPHIC_DATA]"
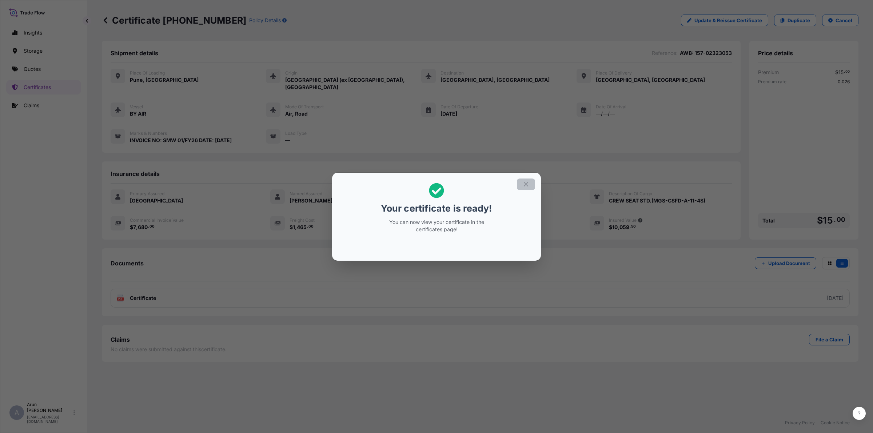
click at [527, 187] on icon "button" at bounding box center [526, 184] width 7 height 7
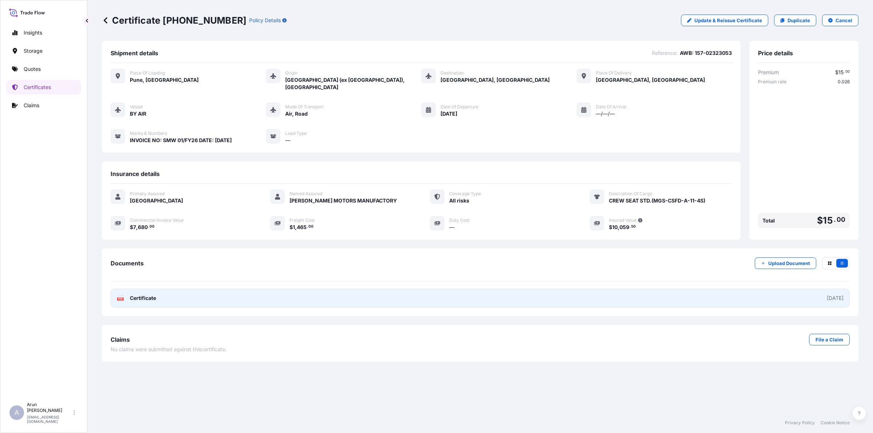
click at [167, 289] on link "PDF Certificate [DATE]" at bounding box center [481, 298] width 740 height 19
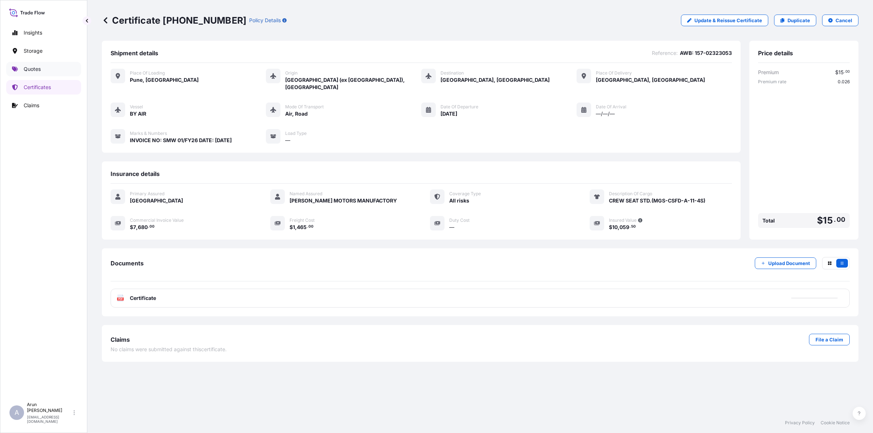
click at [33, 68] on p "Quotes" at bounding box center [32, 69] width 17 height 7
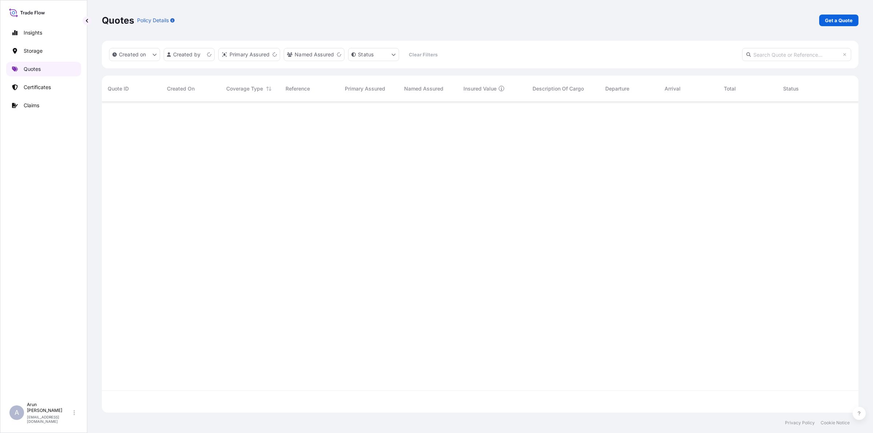
scroll to position [308, 750]
click at [37, 86] on p "Certificates" at bounding box center [37, 87] width 27 height 7
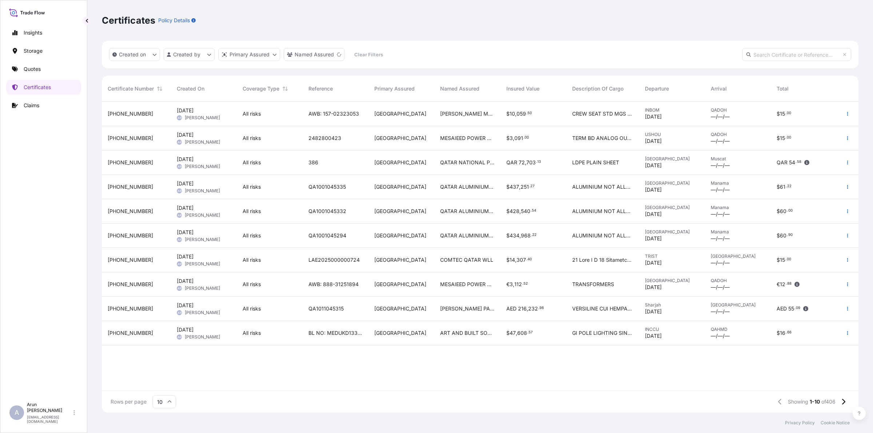
click at [468, 186] on span "QATAR ALUMINIUM LIMITED COMPANY." at bounding box center [467, 186] width 54 height 7
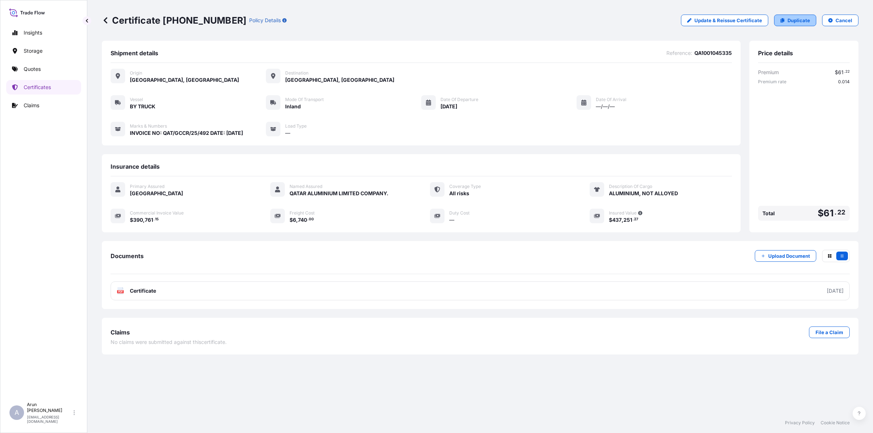
click at [800, 20] on p "Duplicate" at bounding box center [799, 20] width 23 height 7
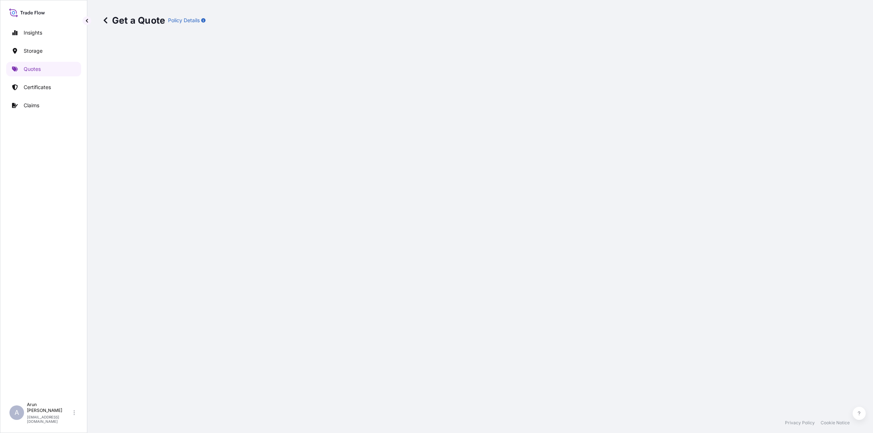
select select "Inland"
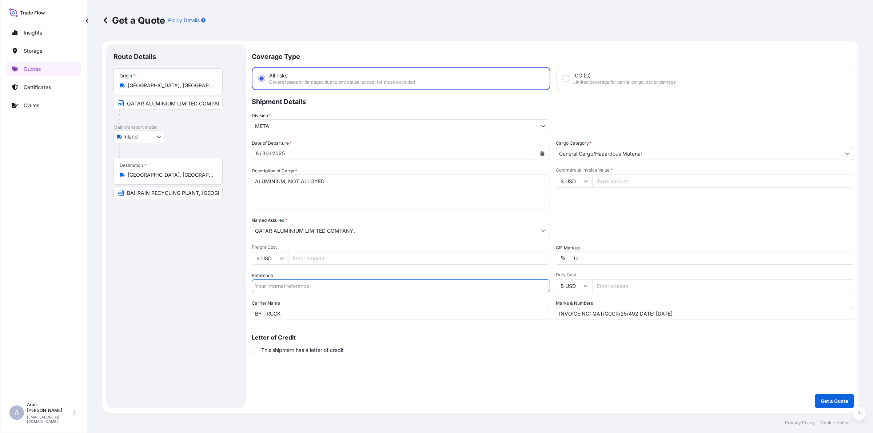
click at [297, 285] on input "Reference" at bounding box center [401, 286] width 298 height 13
type input "QA1001045341"
click at [303, 259] on input "Freight Cost" at bounding box center [419, 258] width 262 height 13
type input "6740"
click at [540, 155] on icon "Calendar" at bounding box center [542, 153] width 4 height 4
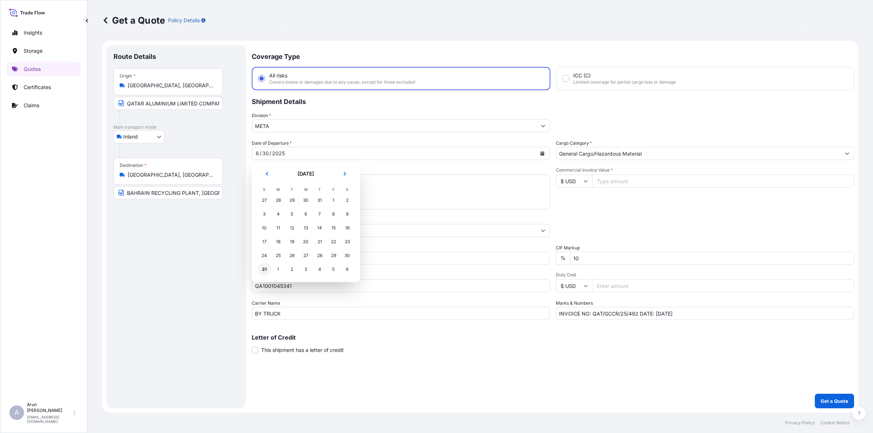
click at [268, 270] on div "31" at bounding box center [264, 269] width 13 height 13
click at [642, 181] on input "Commercial Invoice Value *" at bounding box center [723, 181] width 262 height 13
drag, startPoint x: 608, startPoint y: 182, endPoint x: 614, endPoint y: 182, distance: 5.1
click at [614, 182] on input "389821.85" at bounding box center [723, 181] width 262 height 13
type input "389821.85"
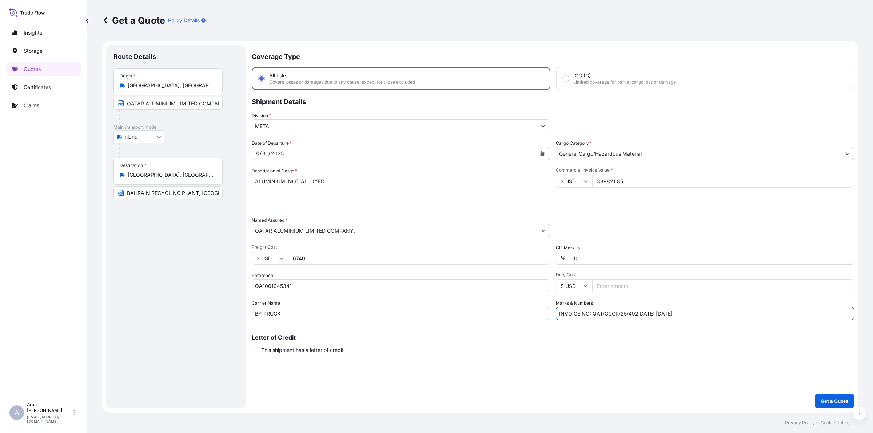
click at [639, 310] on input "INVOICE NO: QAT/GCCR/25/492 DATE: [DATE]" at bounding box center [705, 313] width 298 height 13
type input "INVOICE NO: QAT/GCCR/25/496 DATE: [DATE]"
click at [751, 324] on div "Coverage Type All risks Covers losses or damages due to any cause, except for t…" at bounding box center [553, 227] width 603 height 364
click at [845, 399] on p "Get a Quote" at bounding box center [835, 401] width 28 height 7
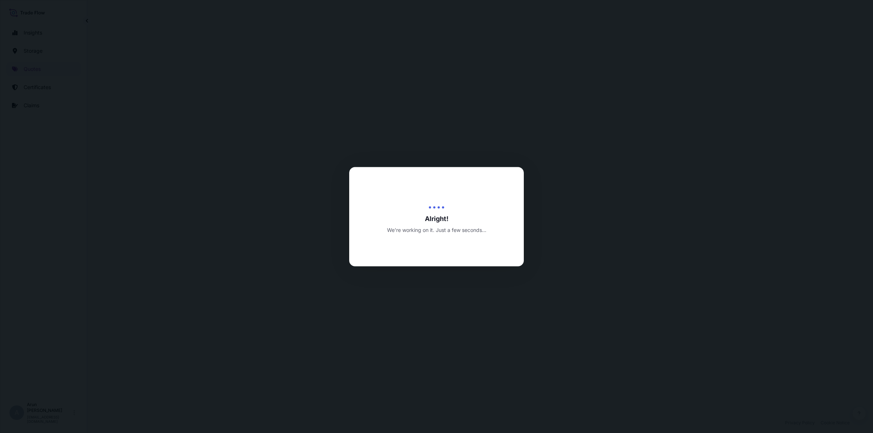
select select "Inland"
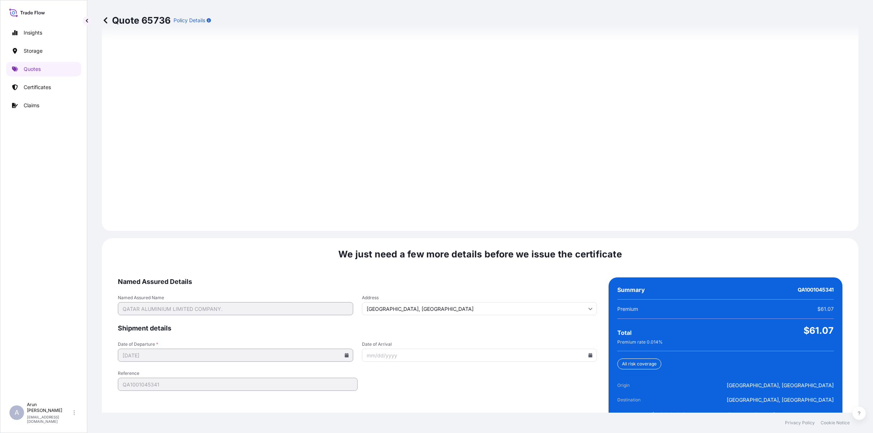
scroll to position [945, 0]
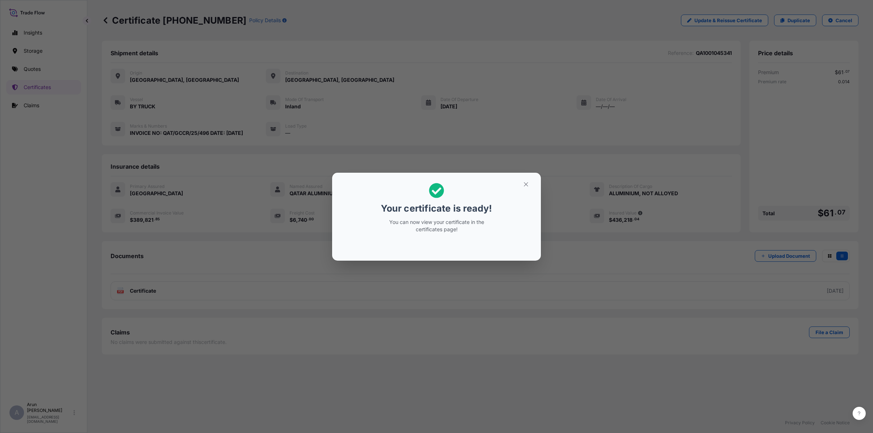
click at [527, 174] on section "Your certificate is ready! You can now view your certificate in the certificate…" at bounding box center [436, 217] width 209 height 88
click at [533, 183] on button "button" at bounding box center [526, 185] width 18 height 12
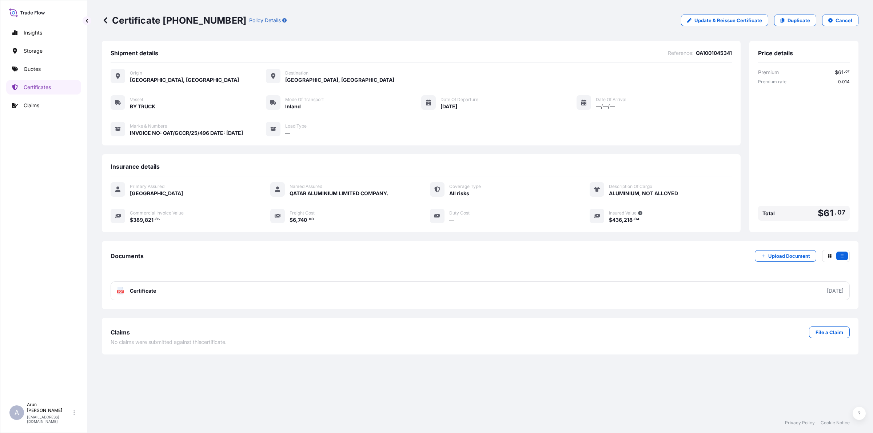
click at [198, 274] on div "Documents Upload Document PDF Certificate [DATE]" at bounding box center [481, 275] width 740 height 51
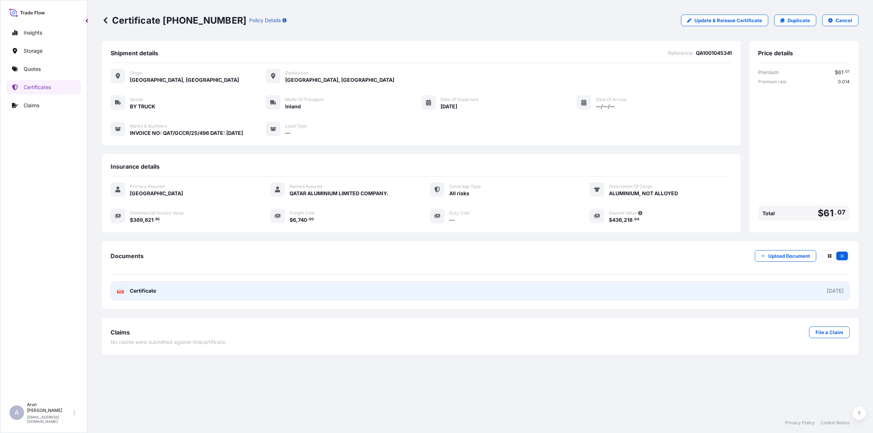
click at [197, 282] on link "PDF Certificate [DATE]" at bounding box center [481, 291] width 740 height 19
